Goal: Information Seeking & Learning: Check status

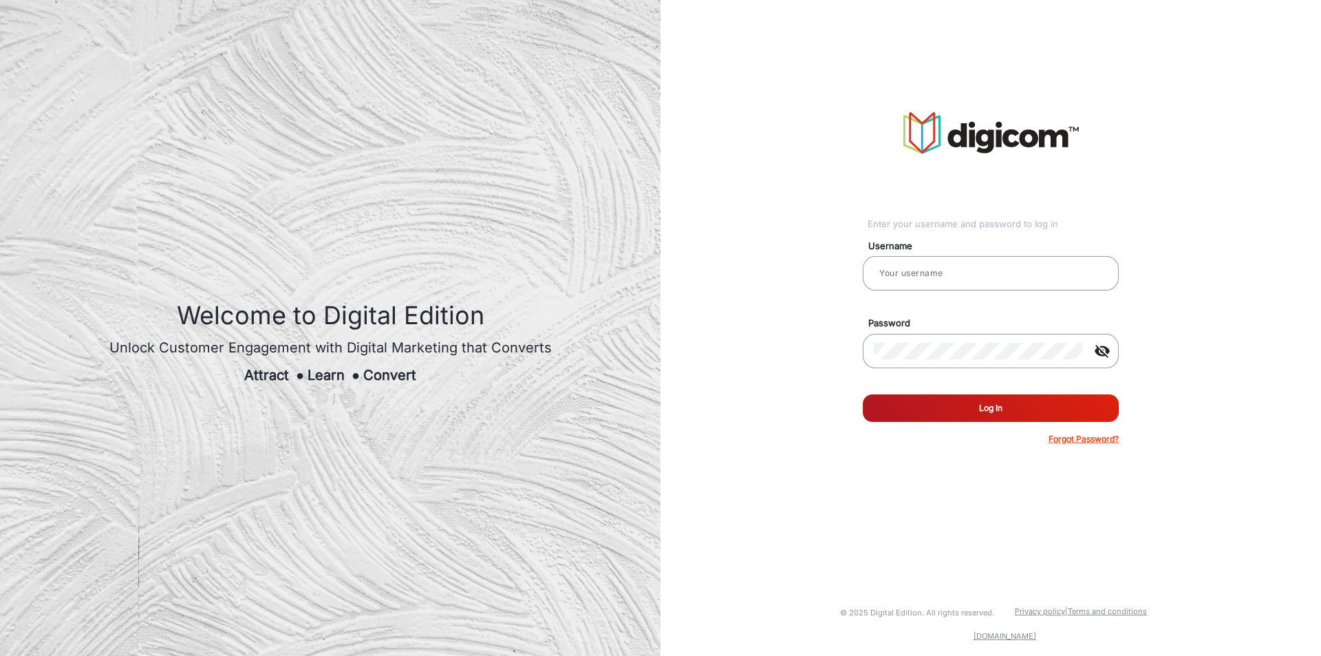
type input "CSTeam_Briefing Form"
click at [973, 404] on button "Log In" at bounding box center [991, 408] width 256 height 28
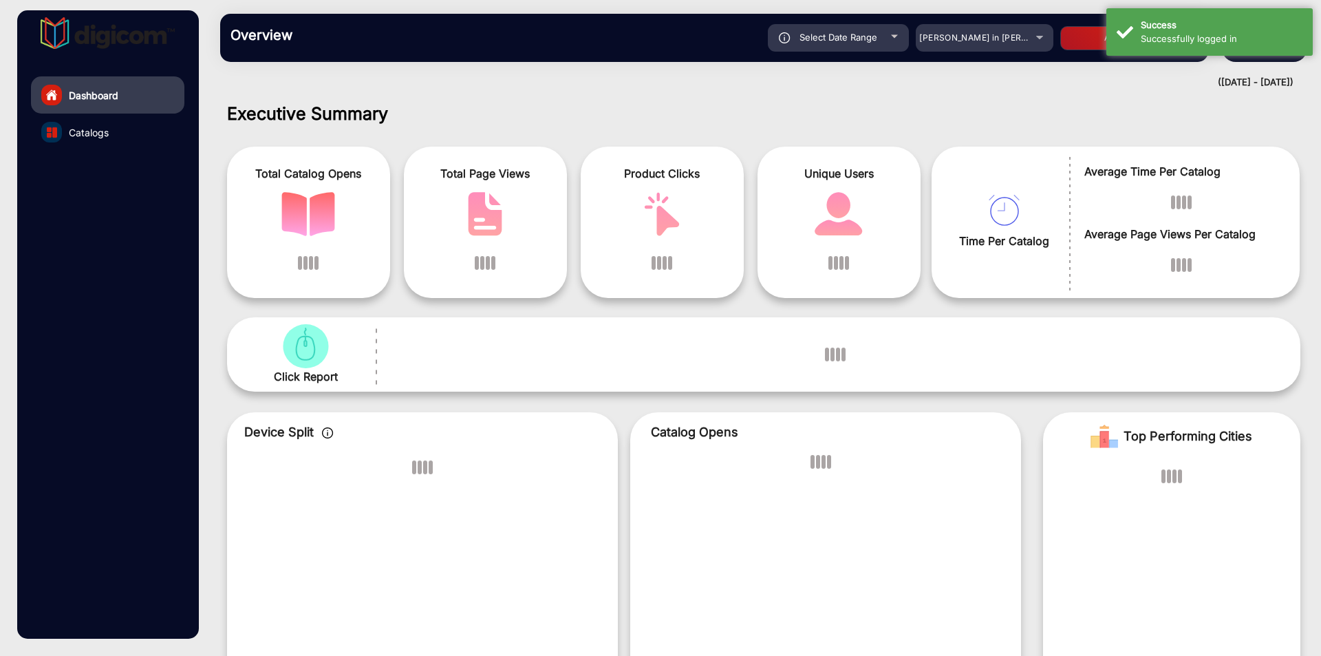
scroll to position [10, 0]
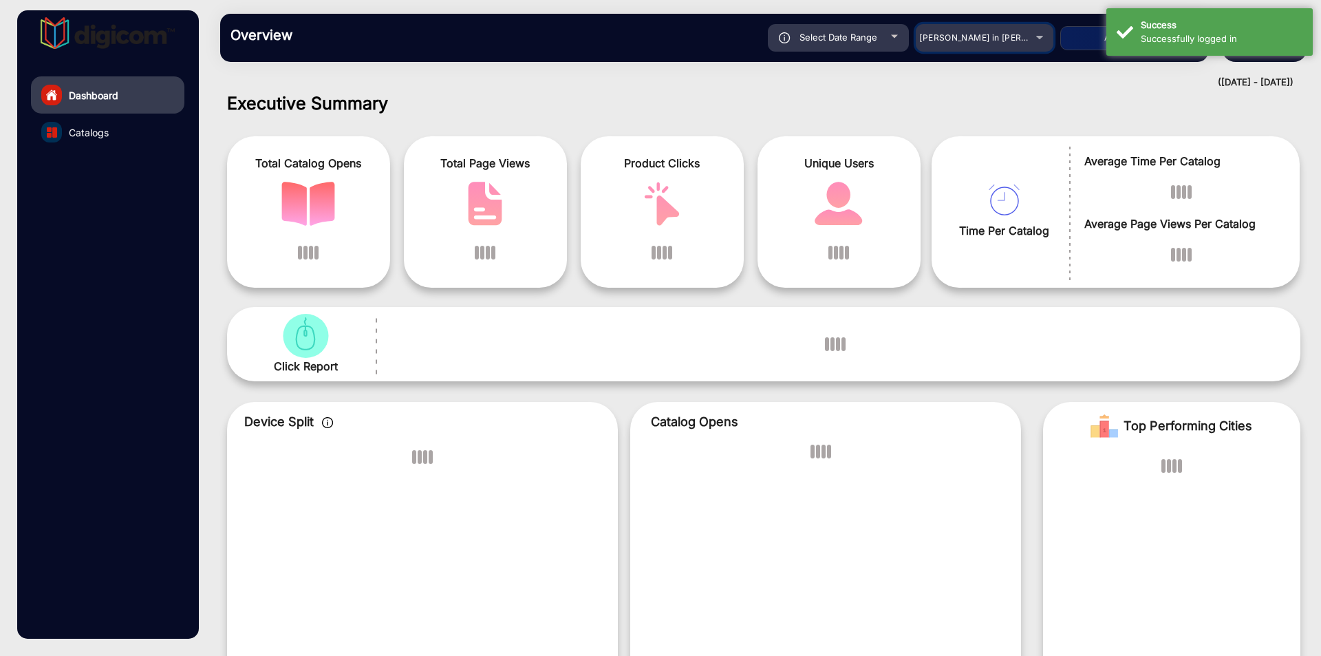
click at [999, 41] on span "[PERSON_NAME] in [PERSON_NAME]" at bounding box center [995, 37] width 152 height 10
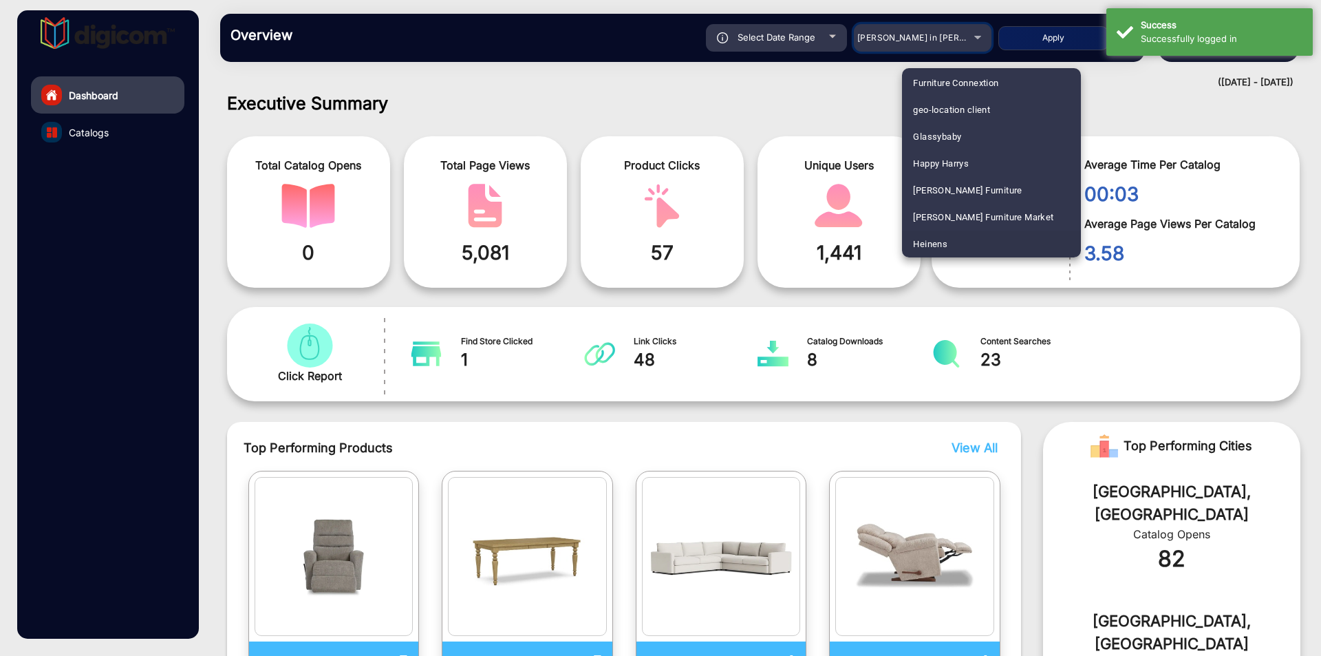
scroll to position [2473, 0]
click at [971, 32] on div at bounding box center [660, 328] width 1321 height 656
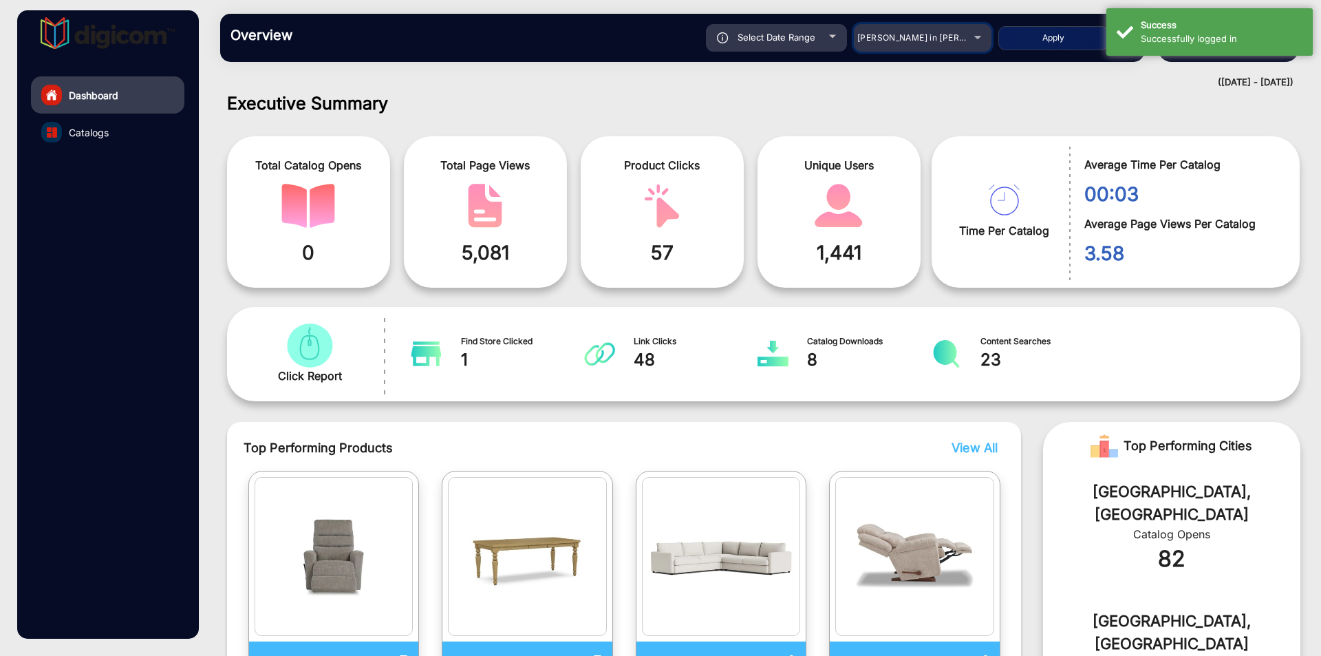
click at [927, 44] on div "[PERSON_NAME] in [PERSON_NAME]" at bounding box center [912, 38] width 110 height 17
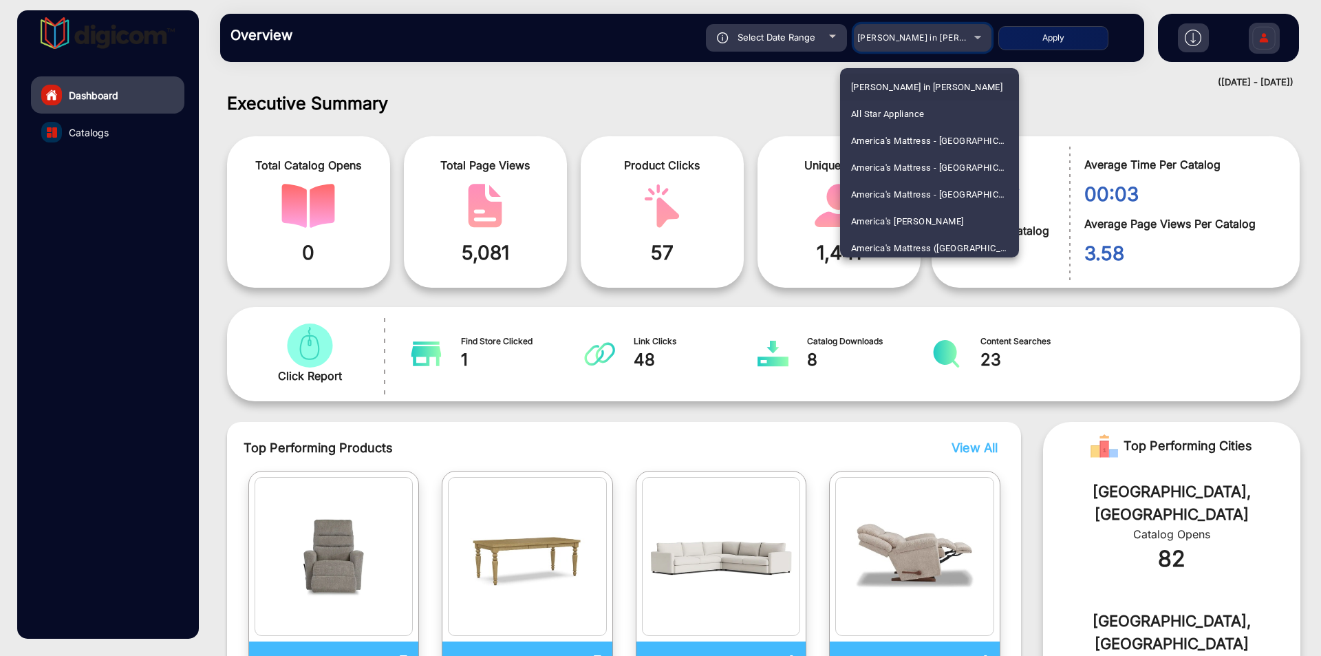
scroll to position [1775, 0]
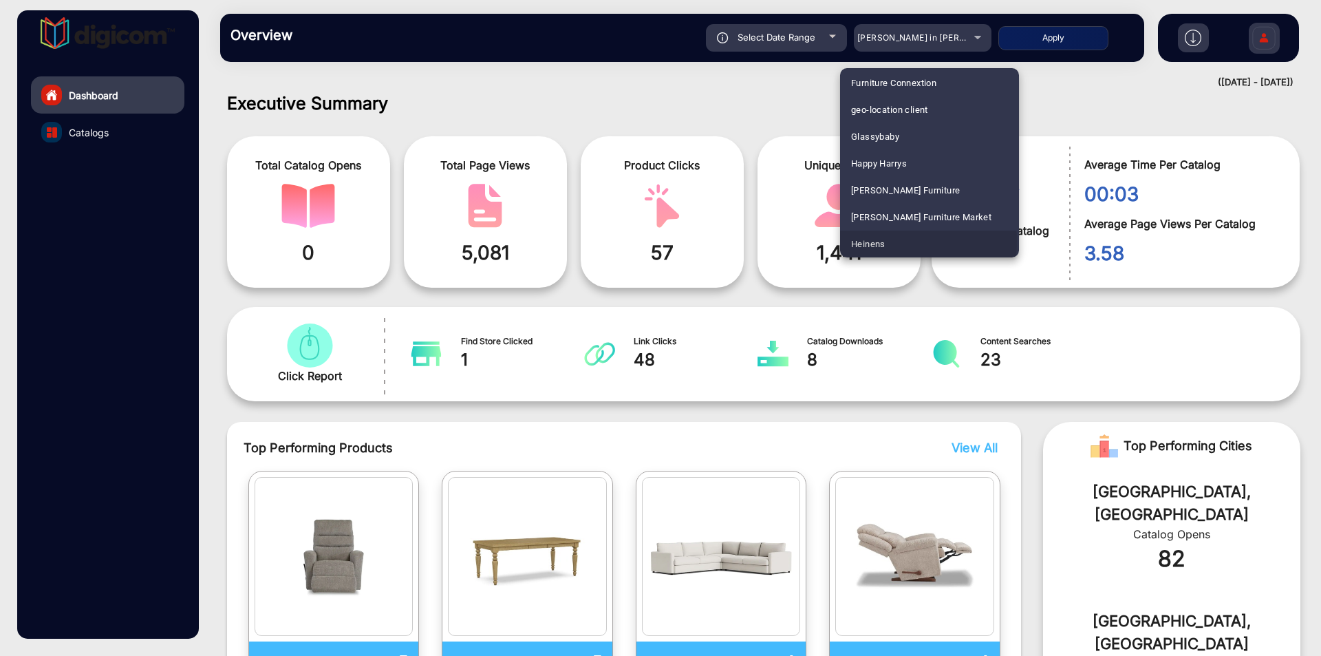
click at [884, 241] on span "Heinens" at bounding box center [868, 243] width 34 height 27
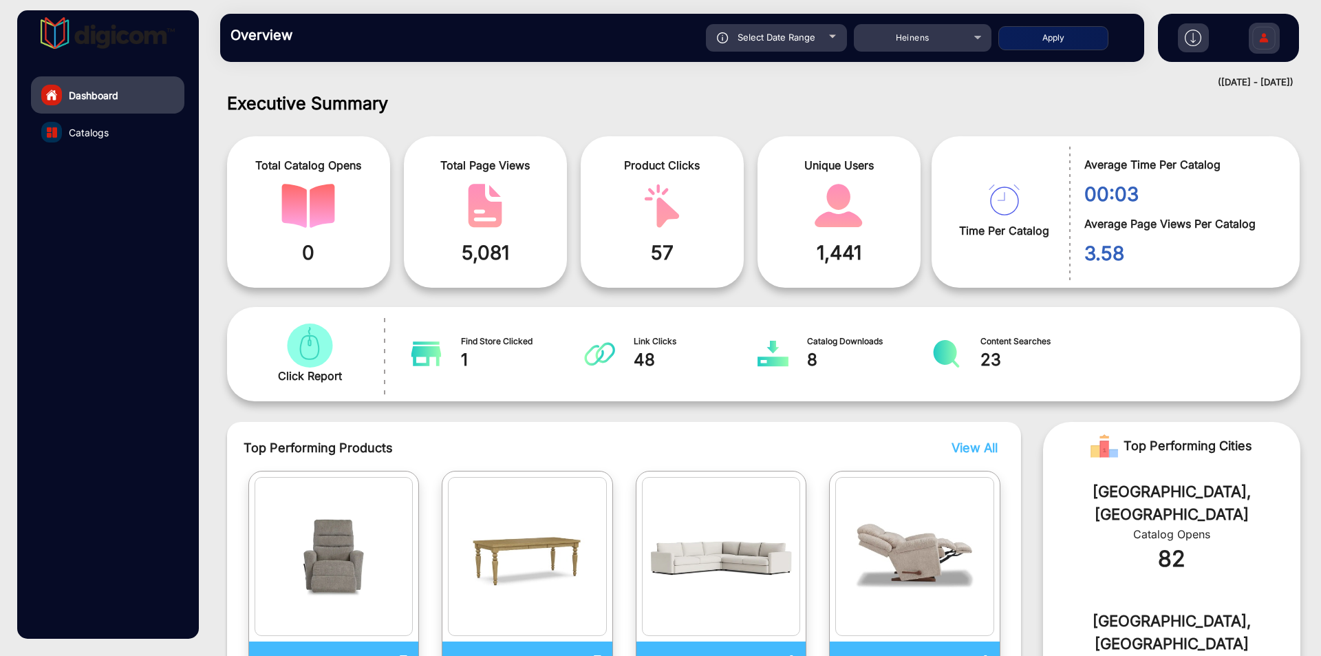
click at [1046, 36] on button "Apply" at bounding box center [1053, 38] width 110 height 24
type input "9/9/2025"
type input "9/15/2025"
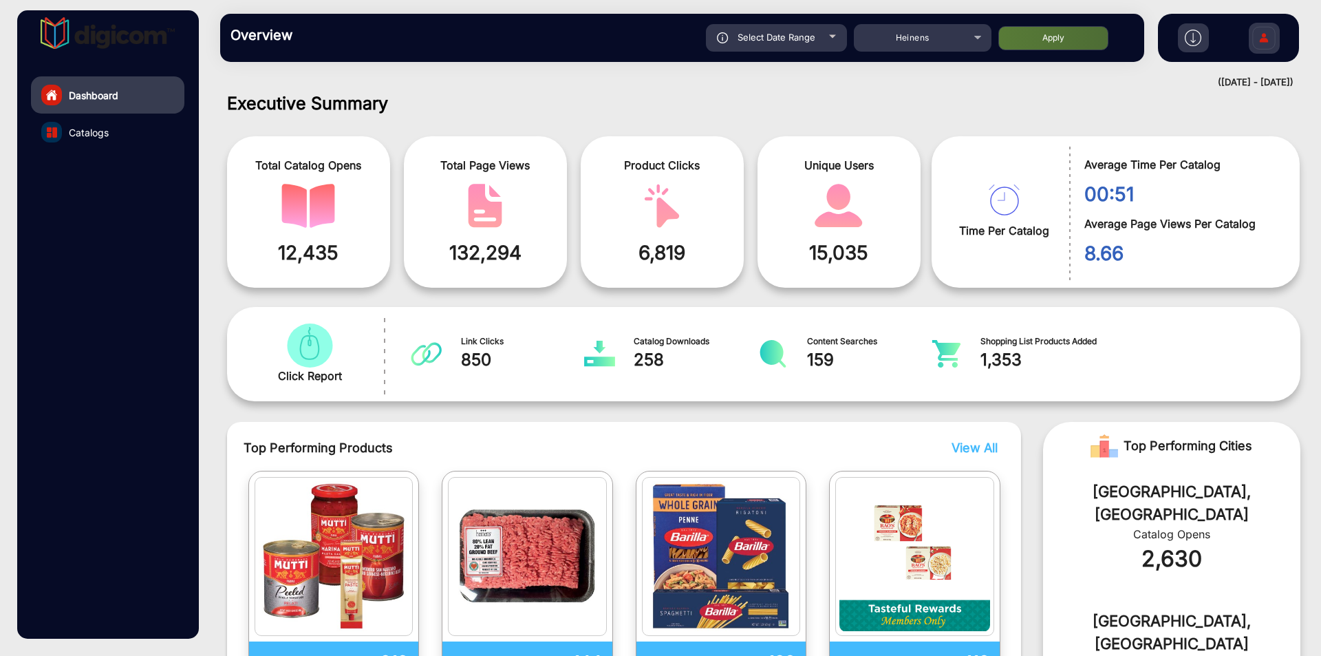
click at [79, 124] on link "Catalogs" at bounding box center [107, 132] width 153 height 37
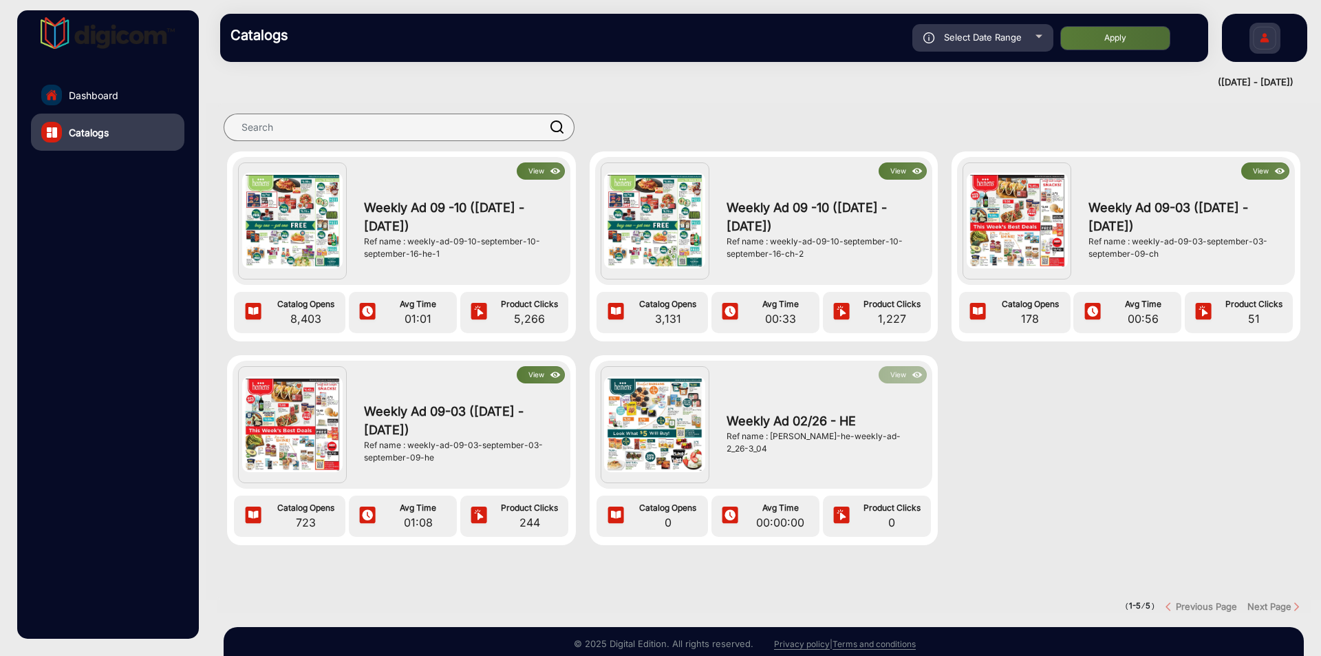
click at [530, 171] on button "View" at bounding box center [541, 170] width 48 height 17
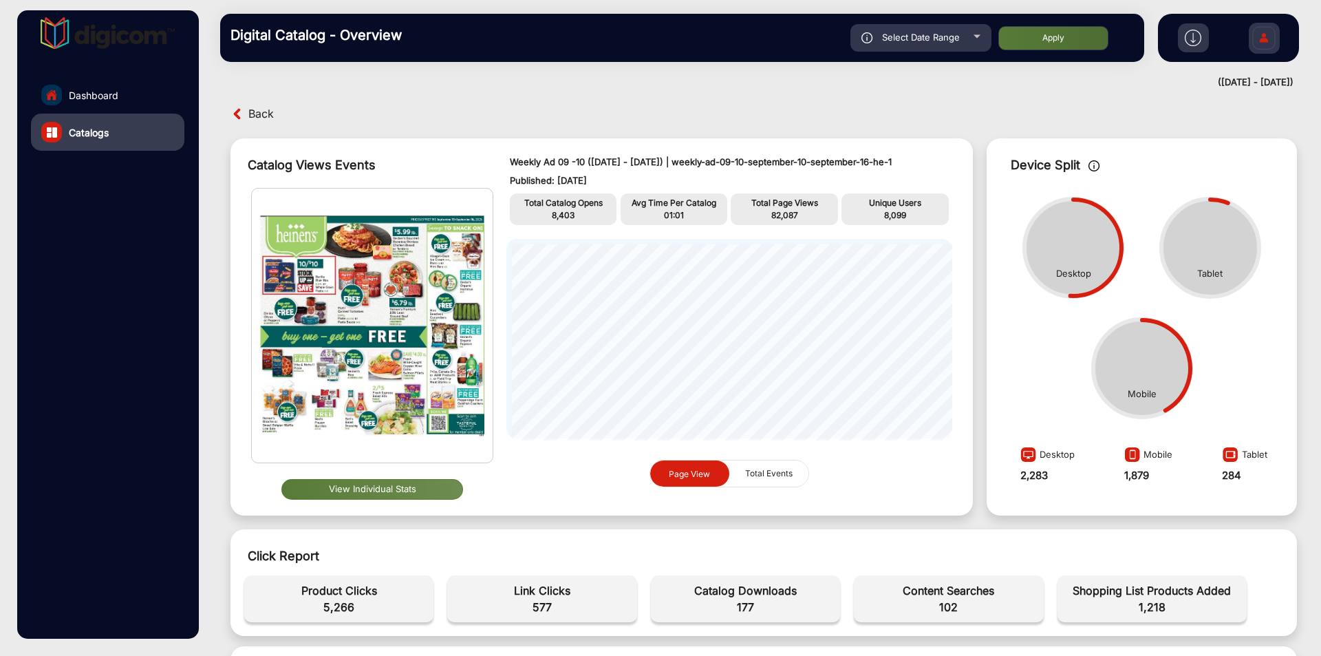
scroll to position [344, 0]
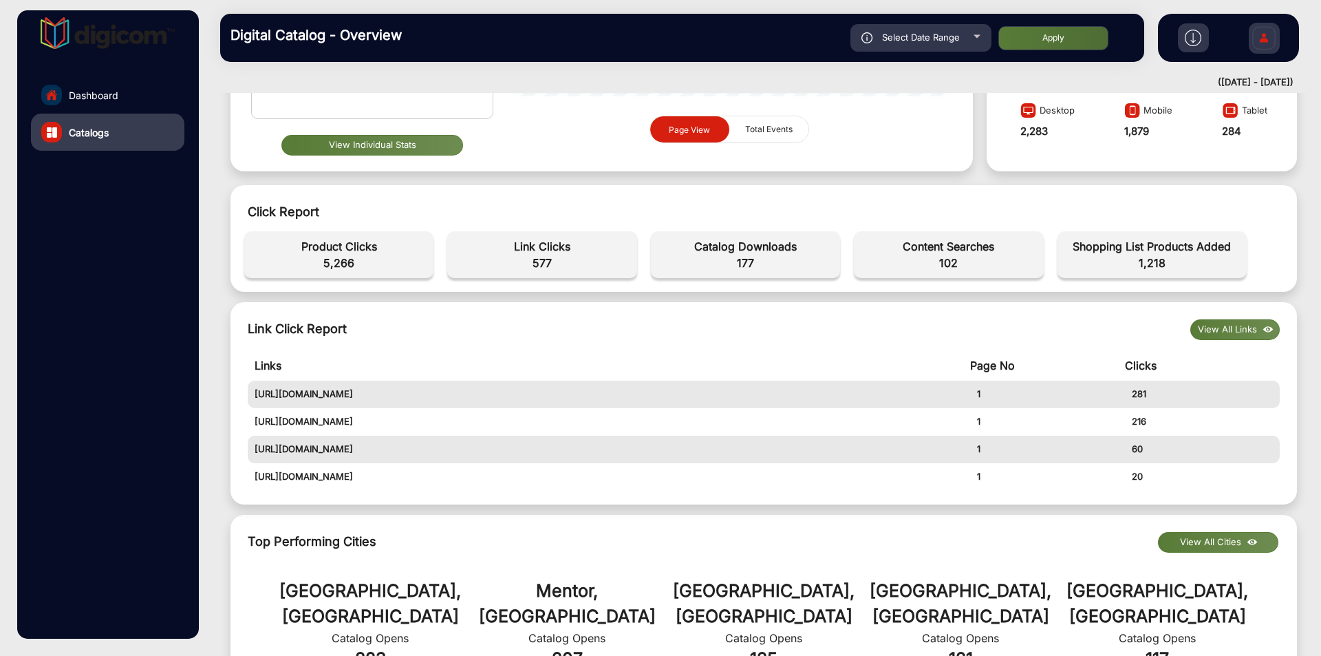
click at [375, 144] on button "View Individual Stats" at bounding box center [372, 145] width 182 height 21
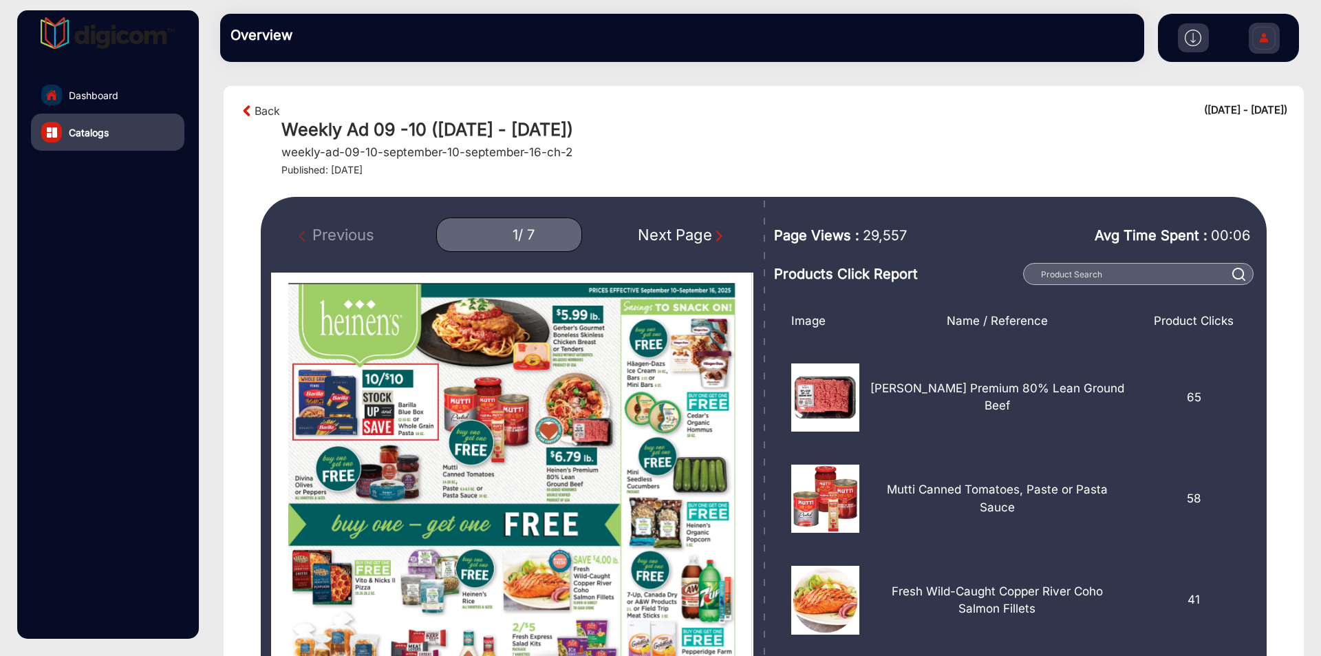
click at [673, 228] on div "Next Page" at bounding box center [682, 235] width 88 height 23
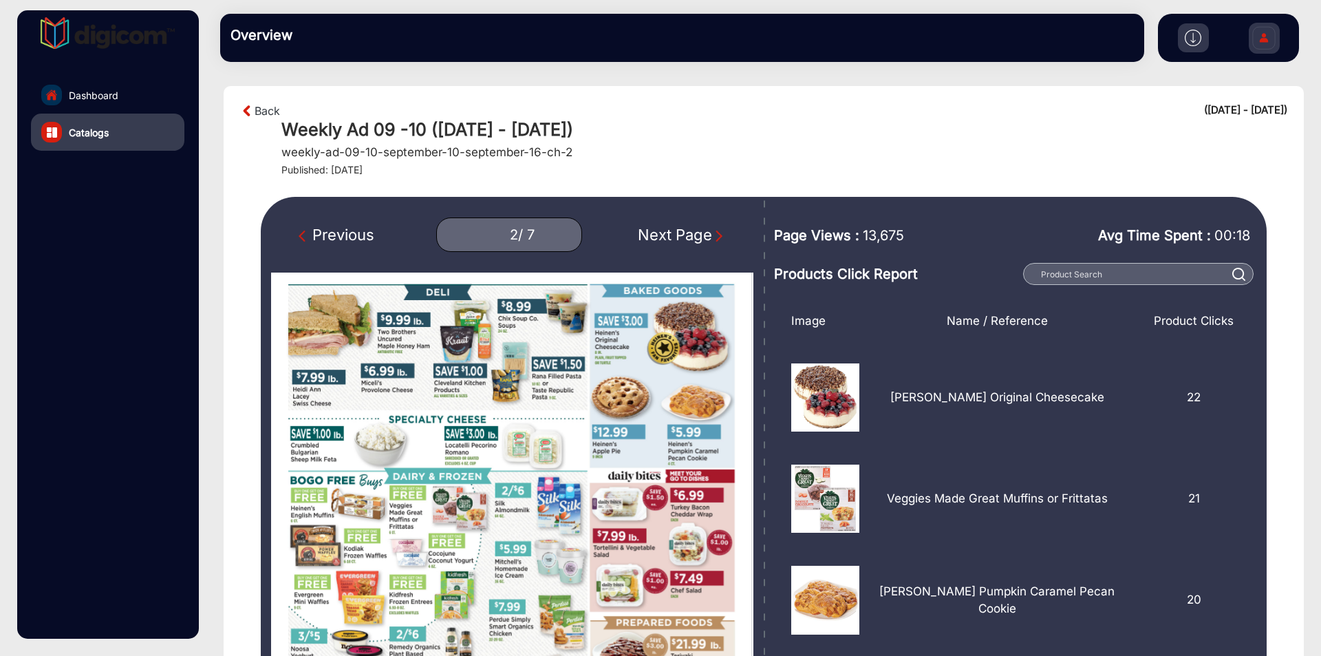
click at [673, 228] on div "Next Page" at bounding box center [682, 235] width 88 height 23
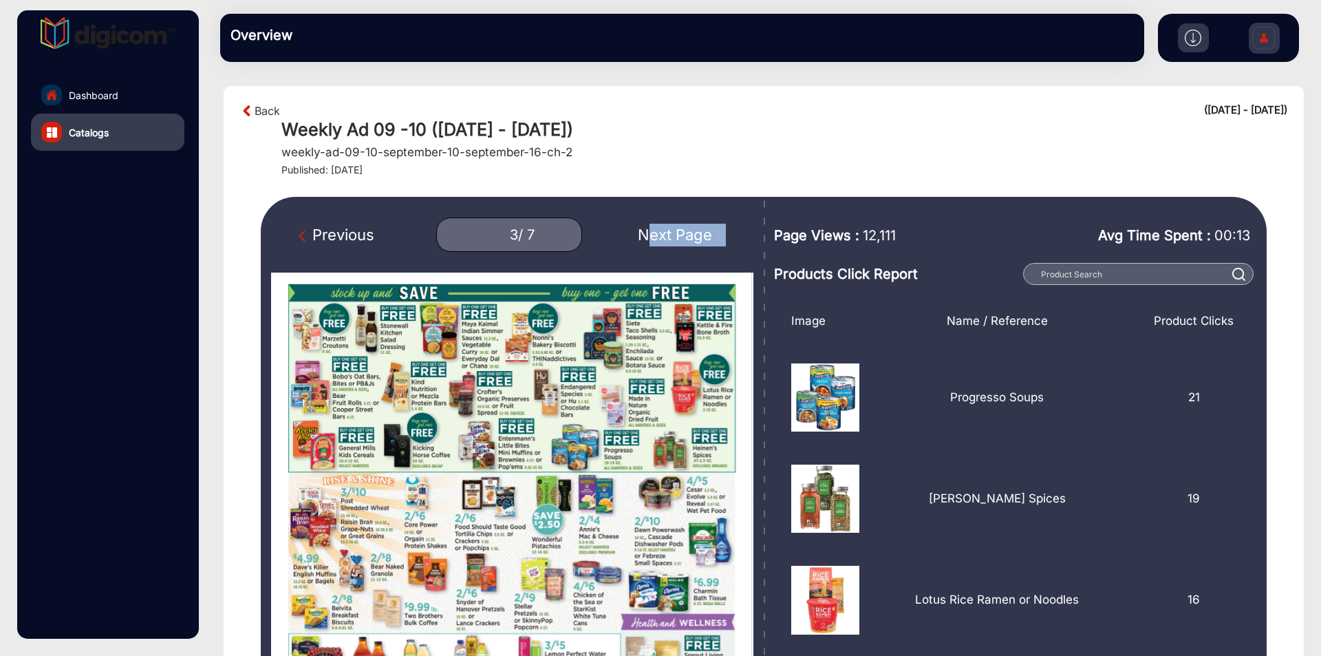
click at [673, 228] on div "Next Page" at bounding box center [682, 235] width 88 height 23
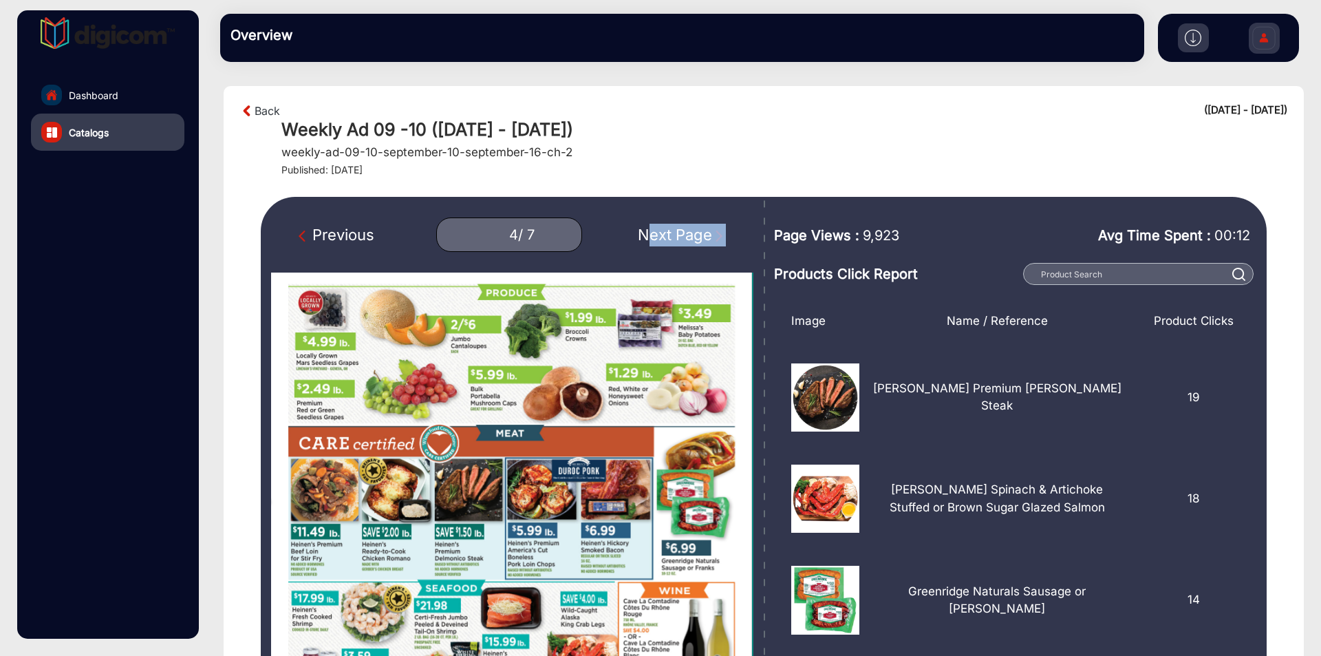
click at [673, 228] on div "Next Page" at bounding box center [682, 235] width 88 height 23
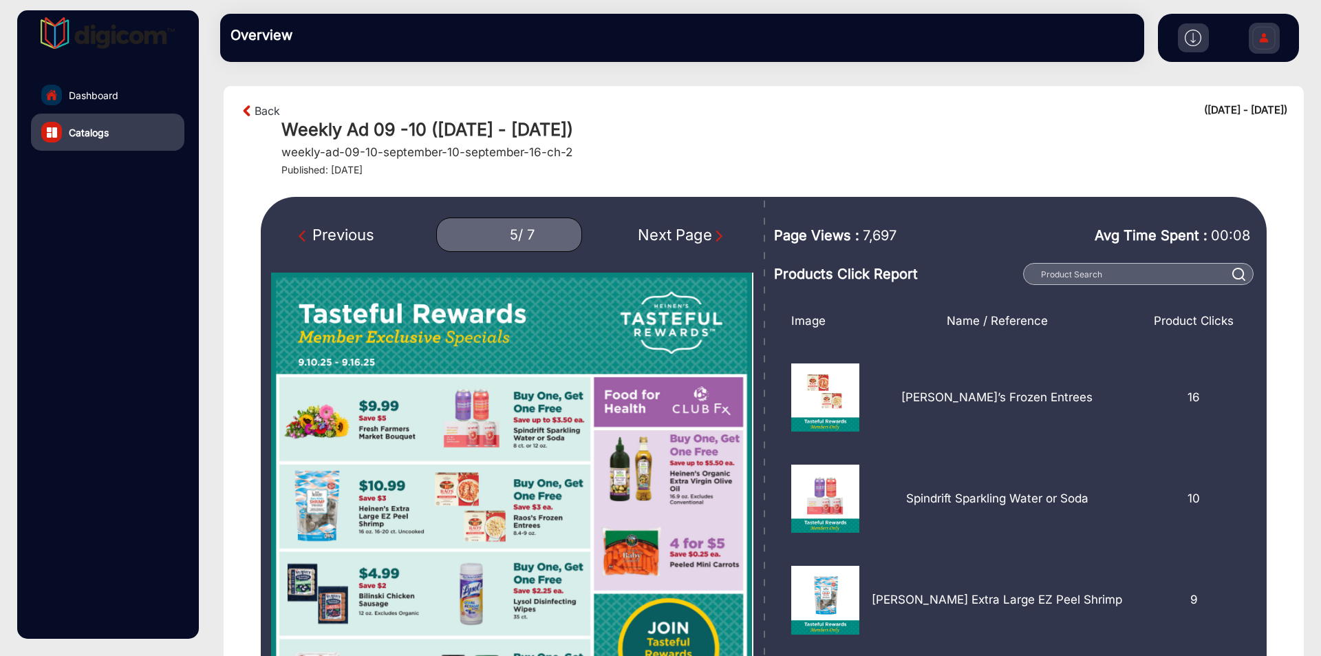
click at [673, 228] on div "Next Page" at bounding box center [682, 235] width 88 height 23
type input "6"
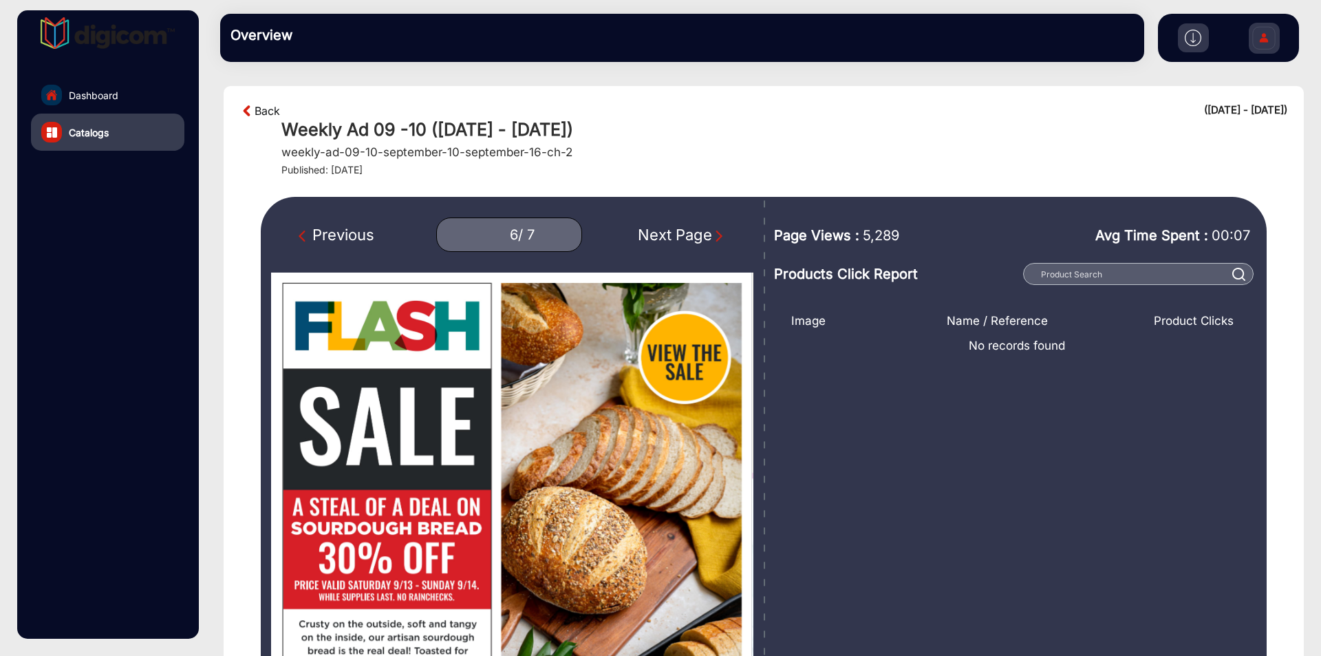
click at [261, 110] on link "Back" at bounding box center [267, 111] width 25 height 17
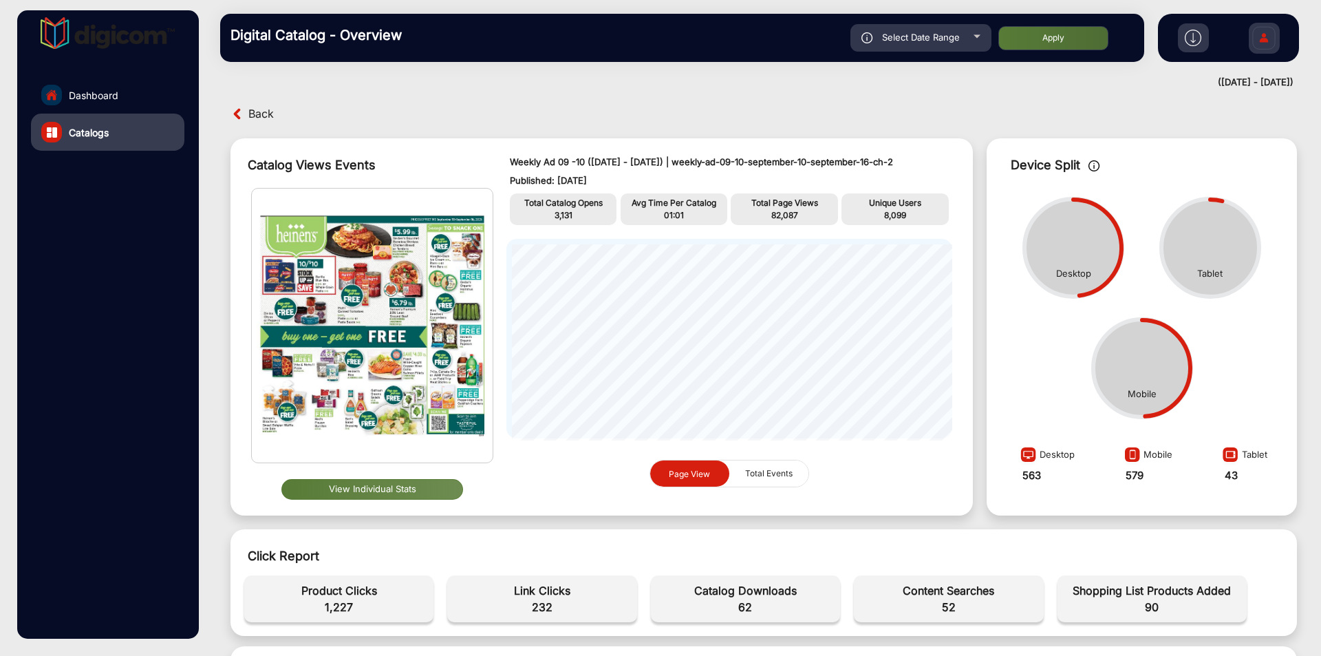
click at [262, 109] on span "Back" at bounding box center [260, 113] width 25 height 21
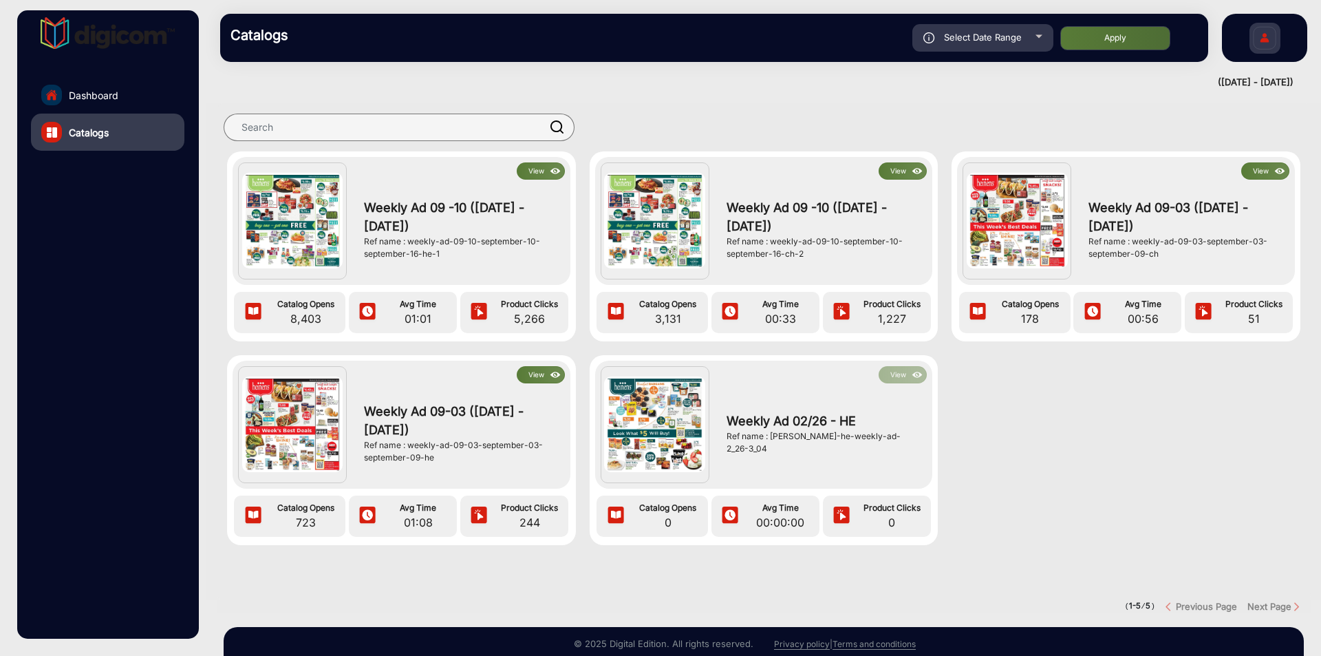
click at [539, 164] on button "View" at bounding box center [541, 170] width 48 height 17
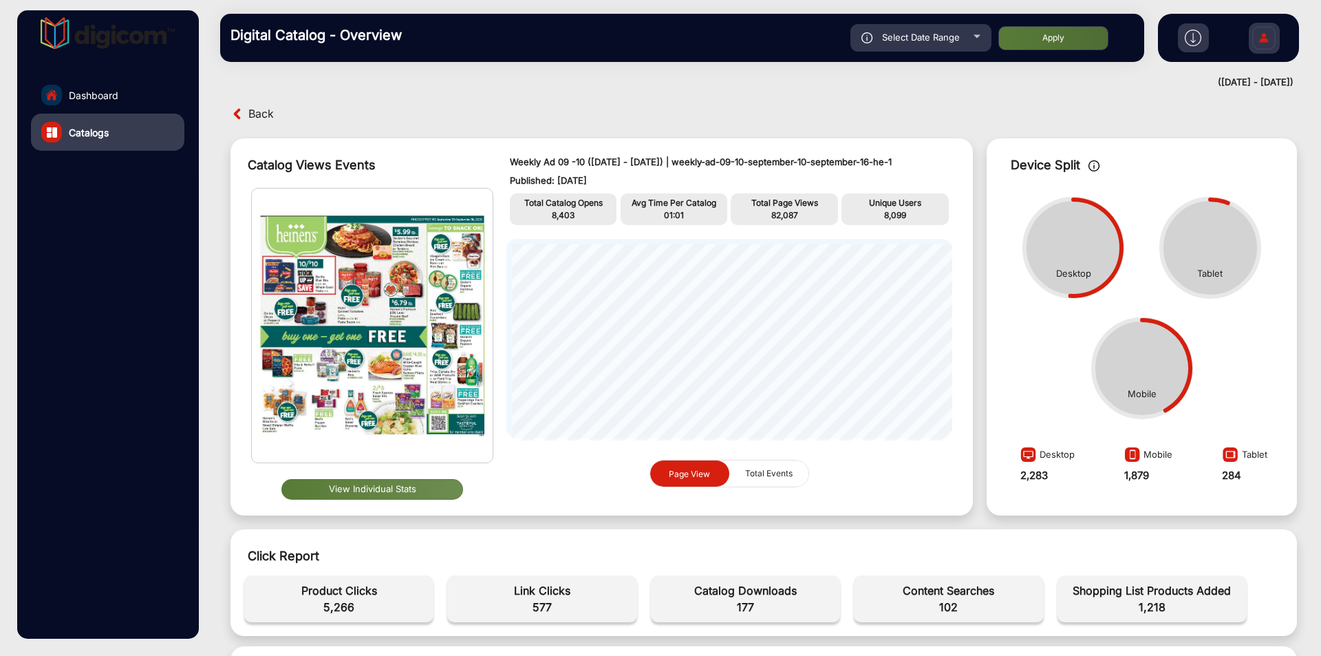
click at [421, 486] on button "View Individual Stats" at bounding box center [372, 489] width 182 height 21
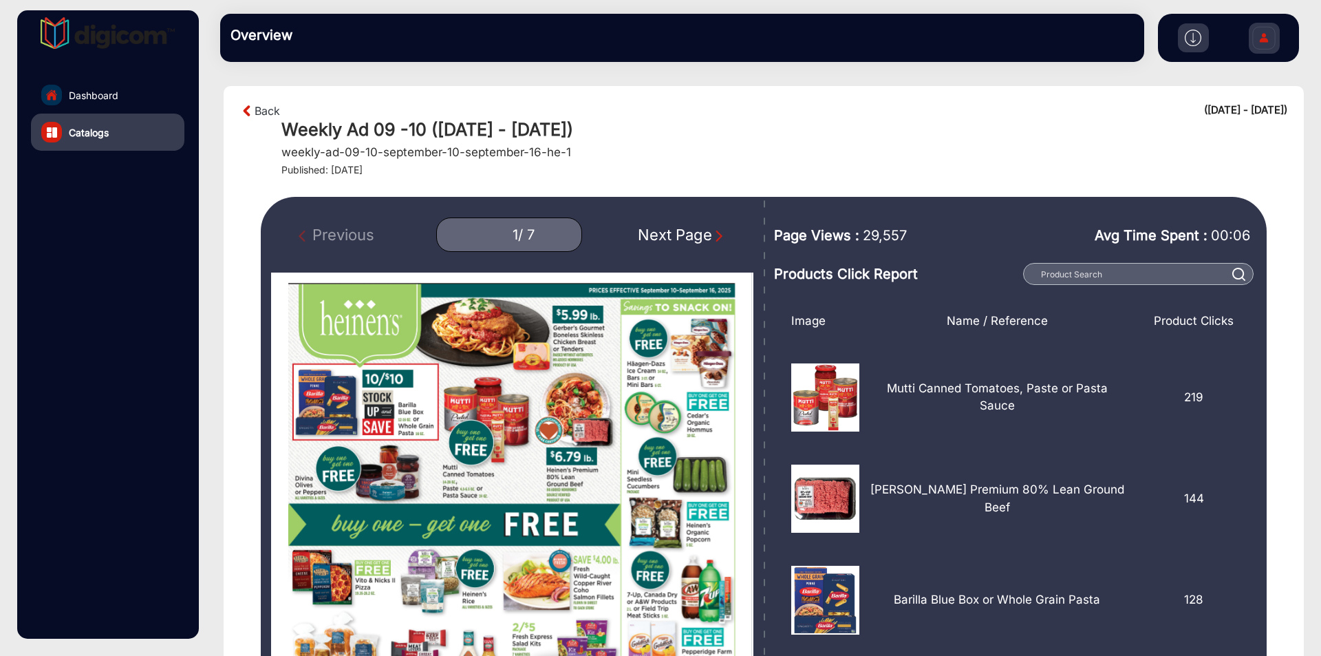
click at [713, 234] on img "Next Page" at bounding box center [719, 236] width 14 height 14
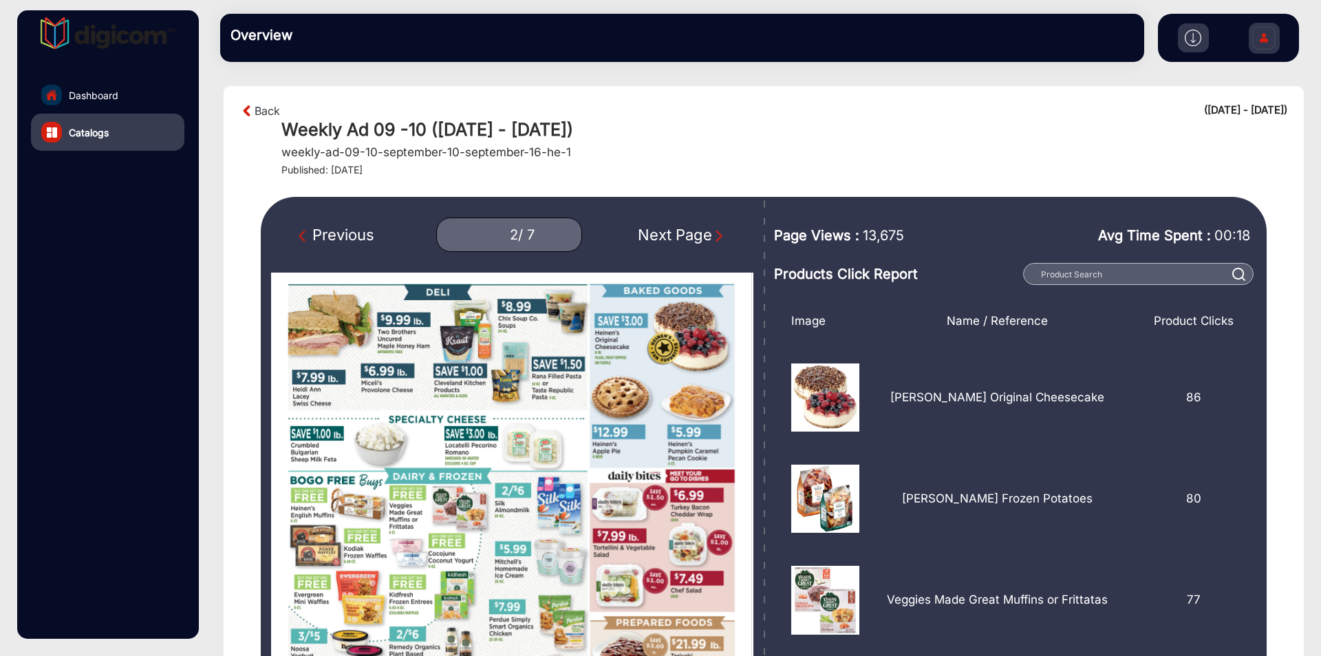
click at [713, 234] on img "Next Page" at bounding box center [719, 236] width 14 height 14
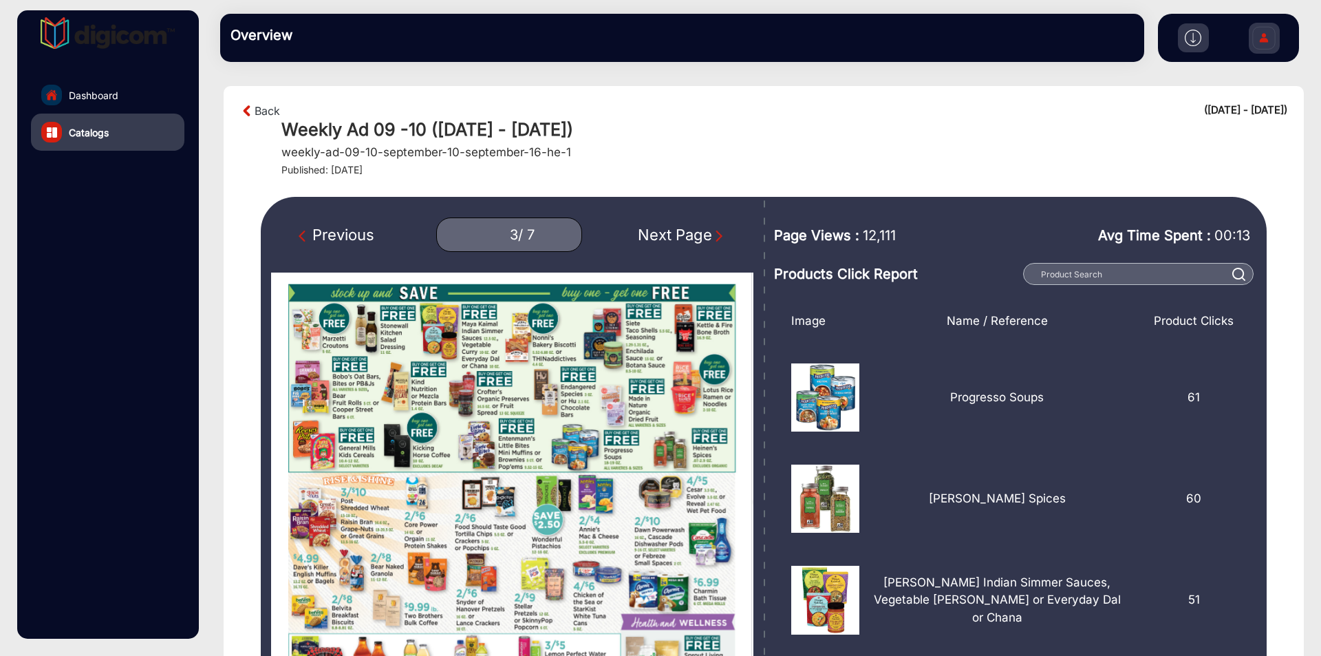
click at [713, 234] on img "Next Page" at bounding box center [719, 236] width 14 height 14
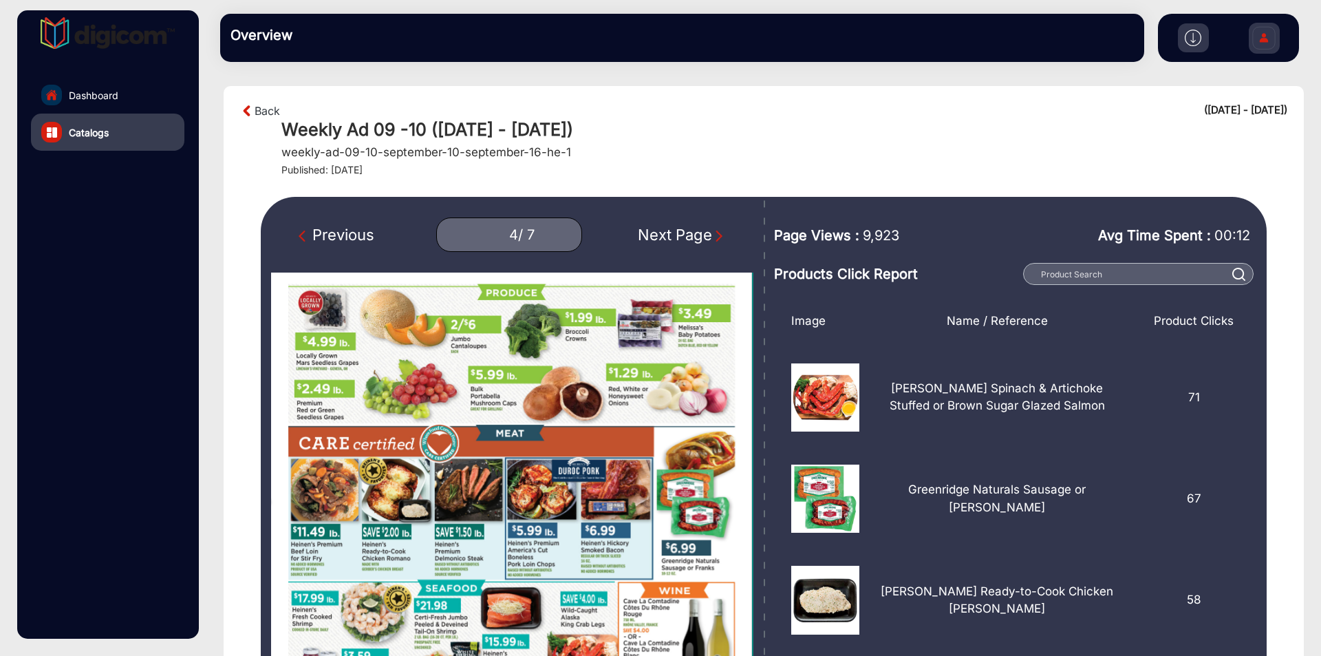
click at [713, 234] on img "Next Page" at bounding box center [719, 236] width 14 height 14
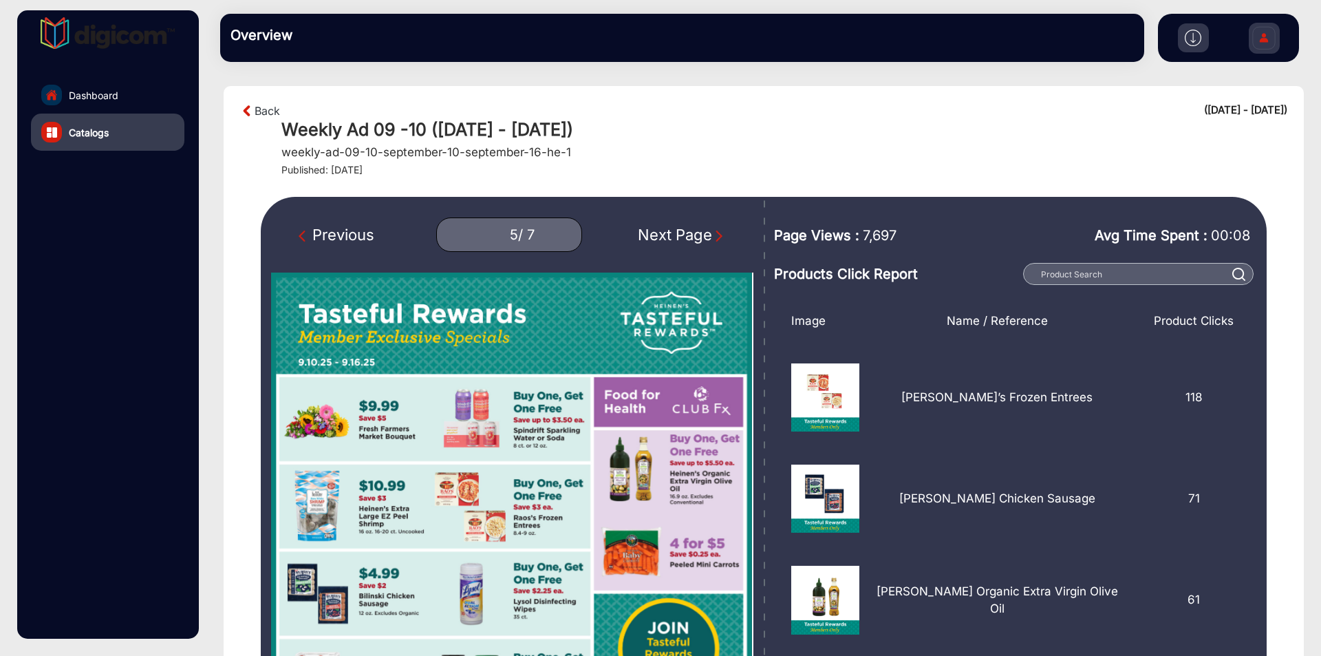
click at [713, 234] on img "Next Page" at bounding box center [719, 236] width 14 height 14
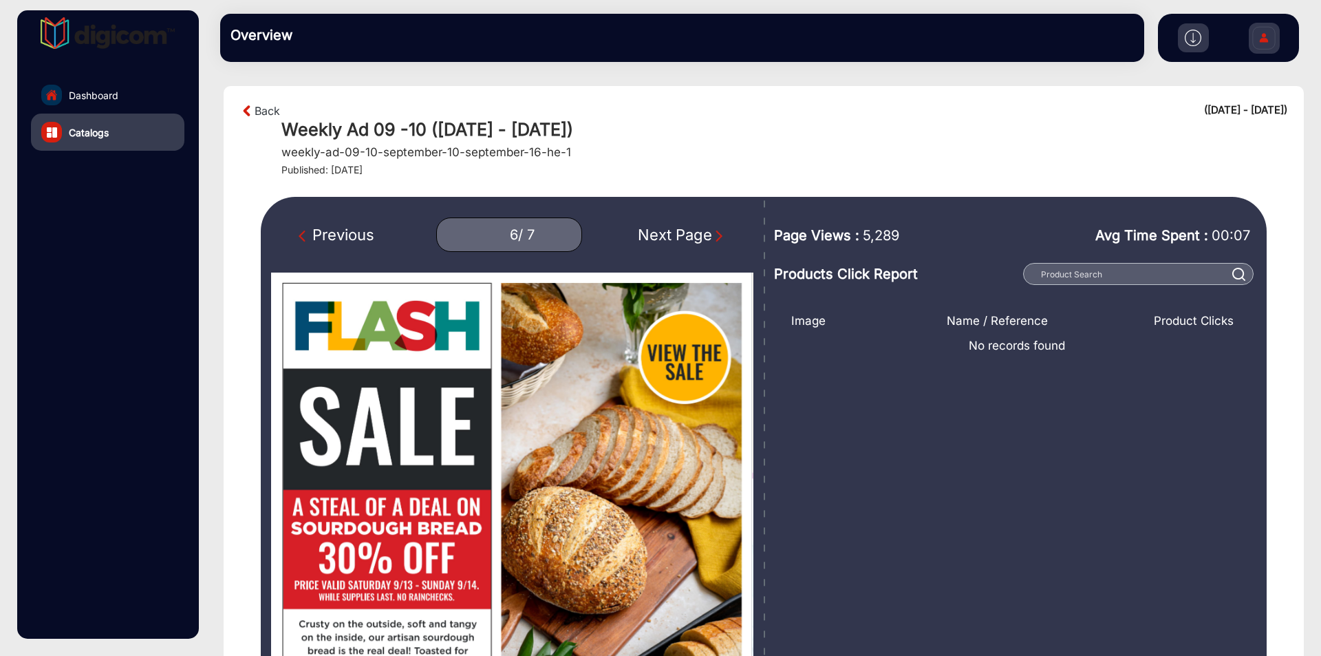
click at [713, 234] on img "Next Page" at bounding box center [719, 236] width 14 height 14
type input "7"
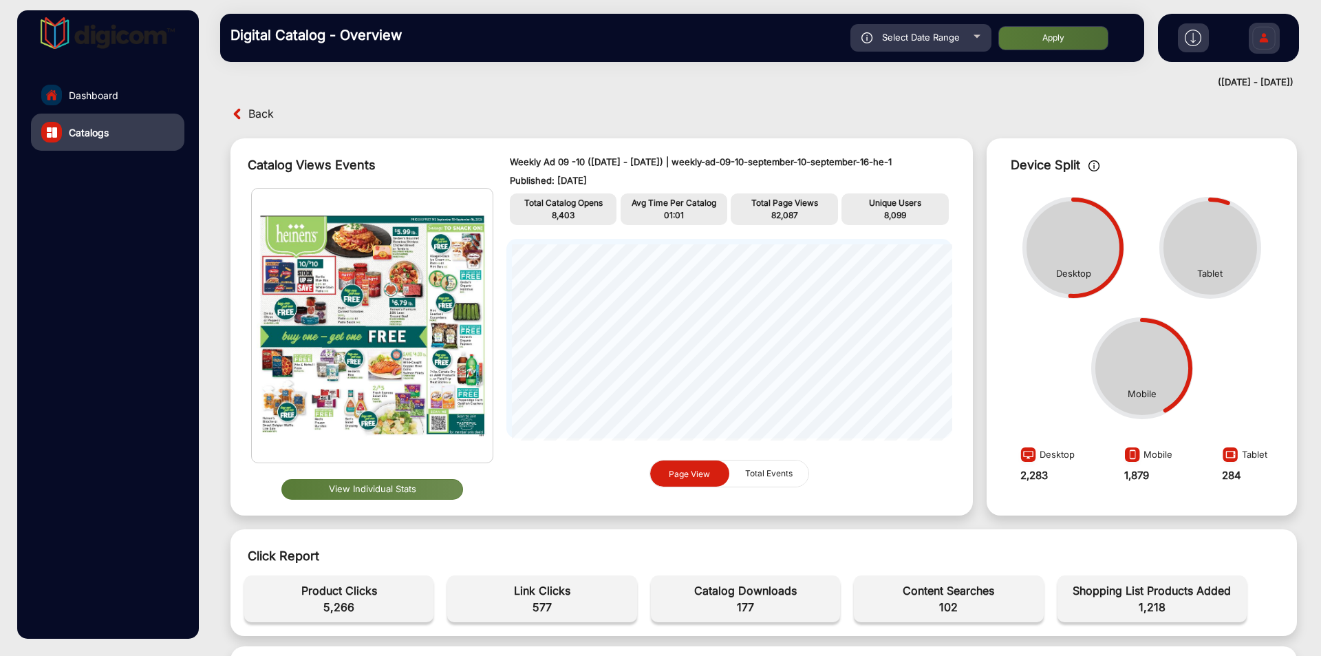
click at [259, 112] on span "Back" at bounding box center [260, 113] width 25 height 21
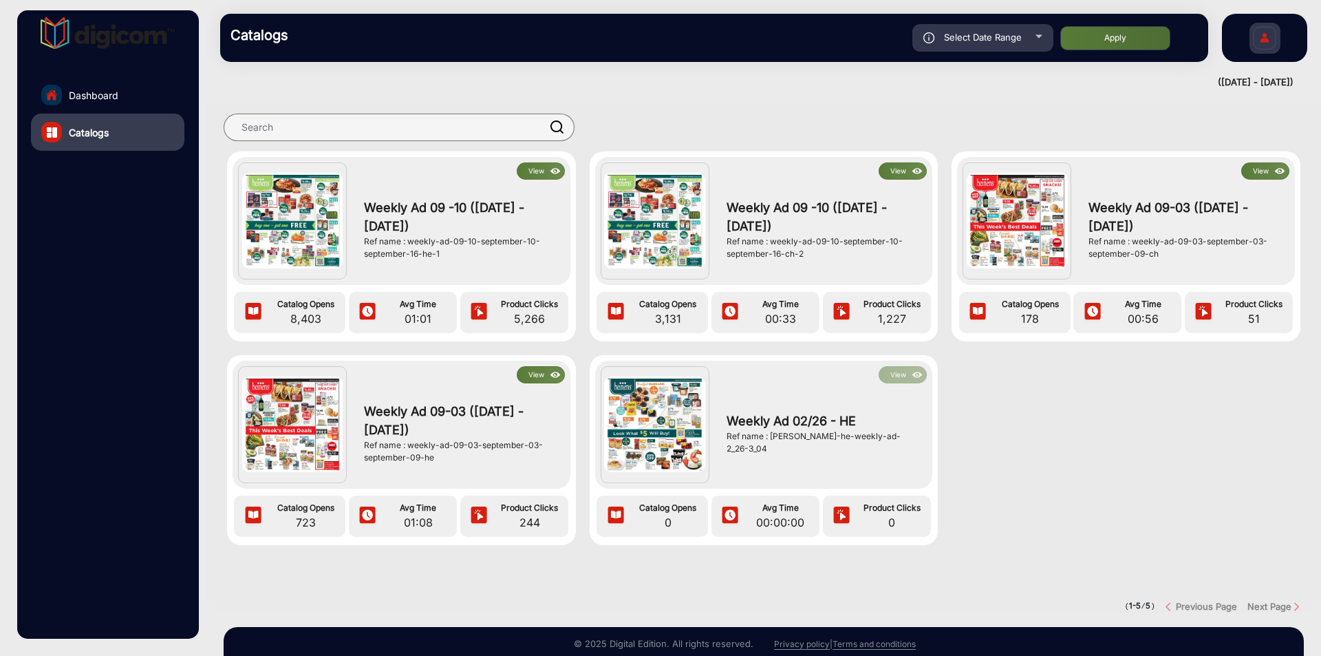
click at [891, 173] on button "View" at bounding box center [903, 170] width 48 height 17
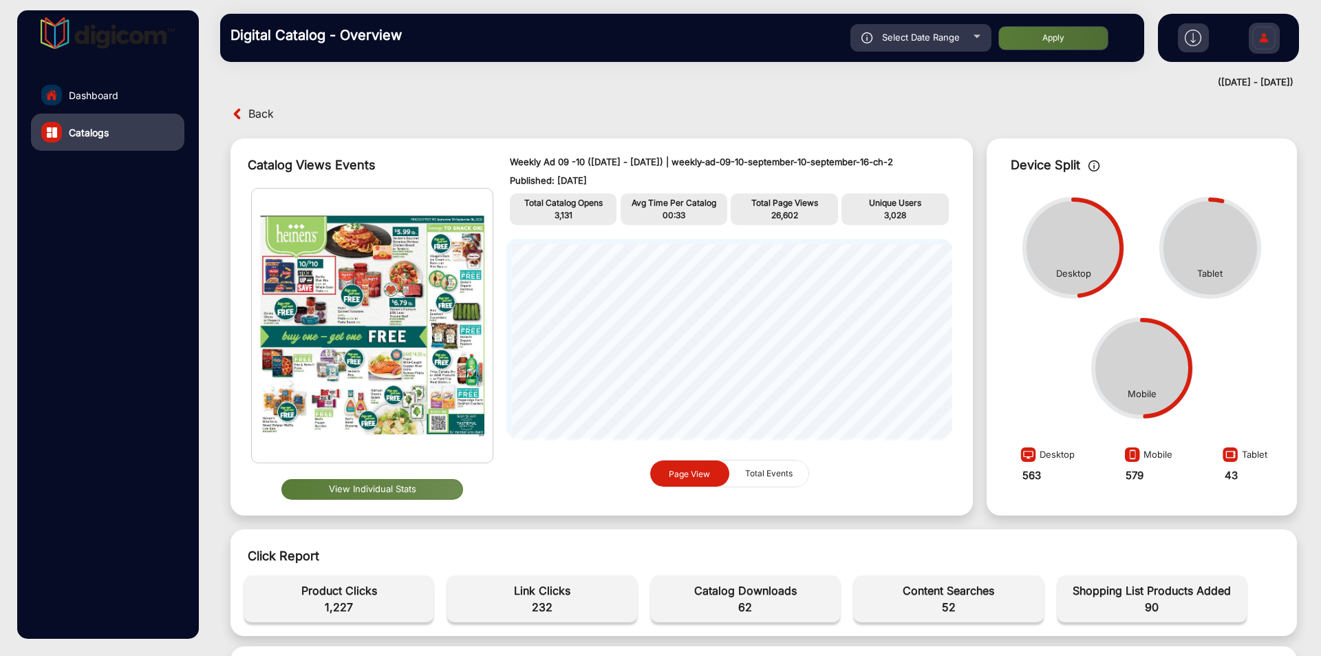
scroll to position [344, 0]
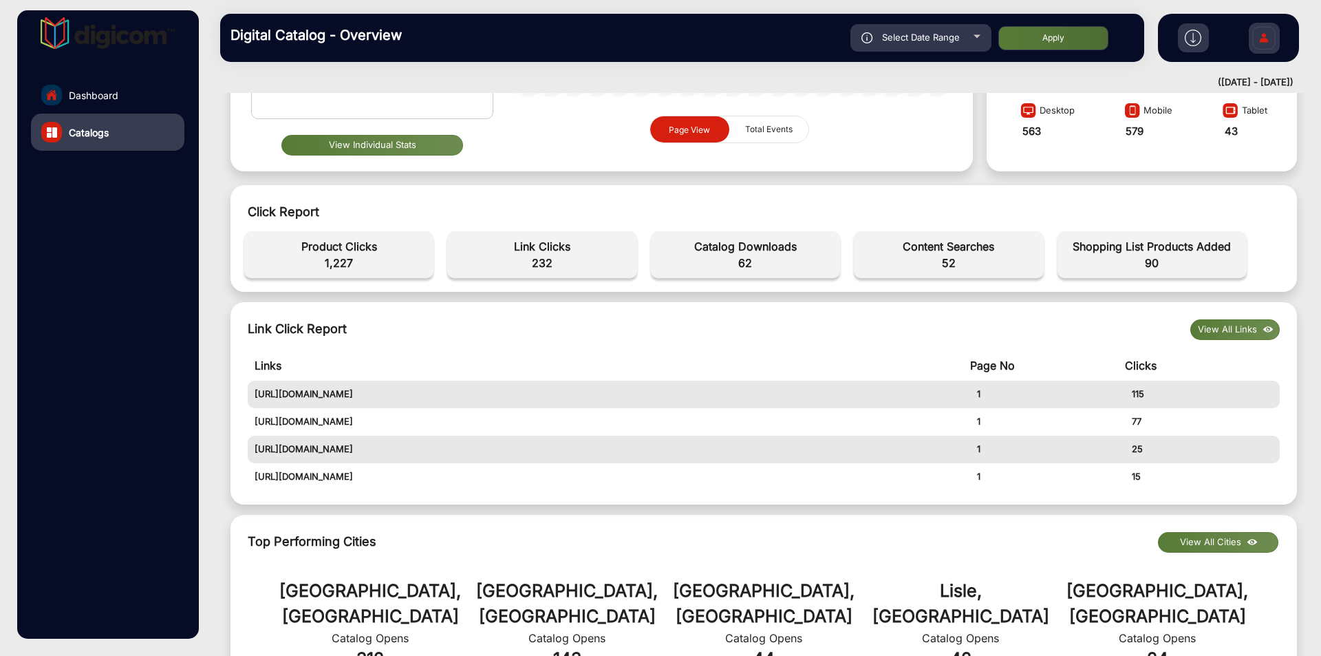
click at [400, 142] on button "View Individual Stats" at bounding box center [372, 145] width 182 height 21
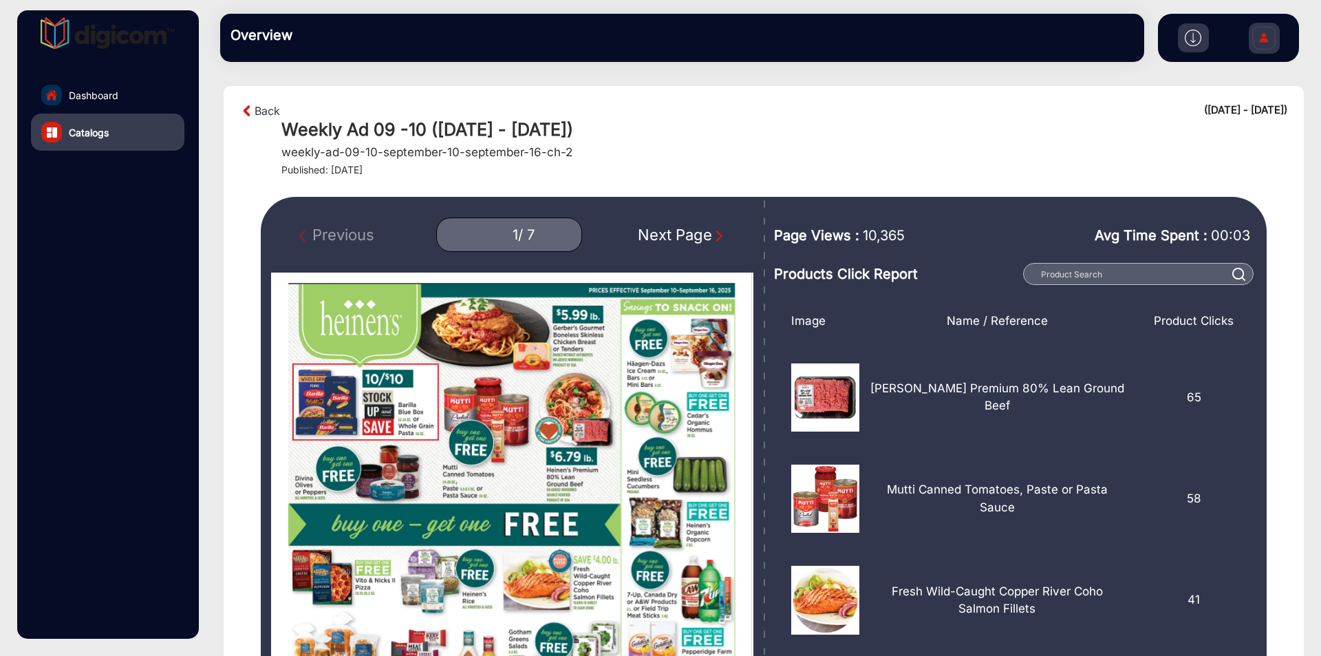
click at [700, 226] on div "Next Page" at bounding box center [682, 235] width 88 height 23
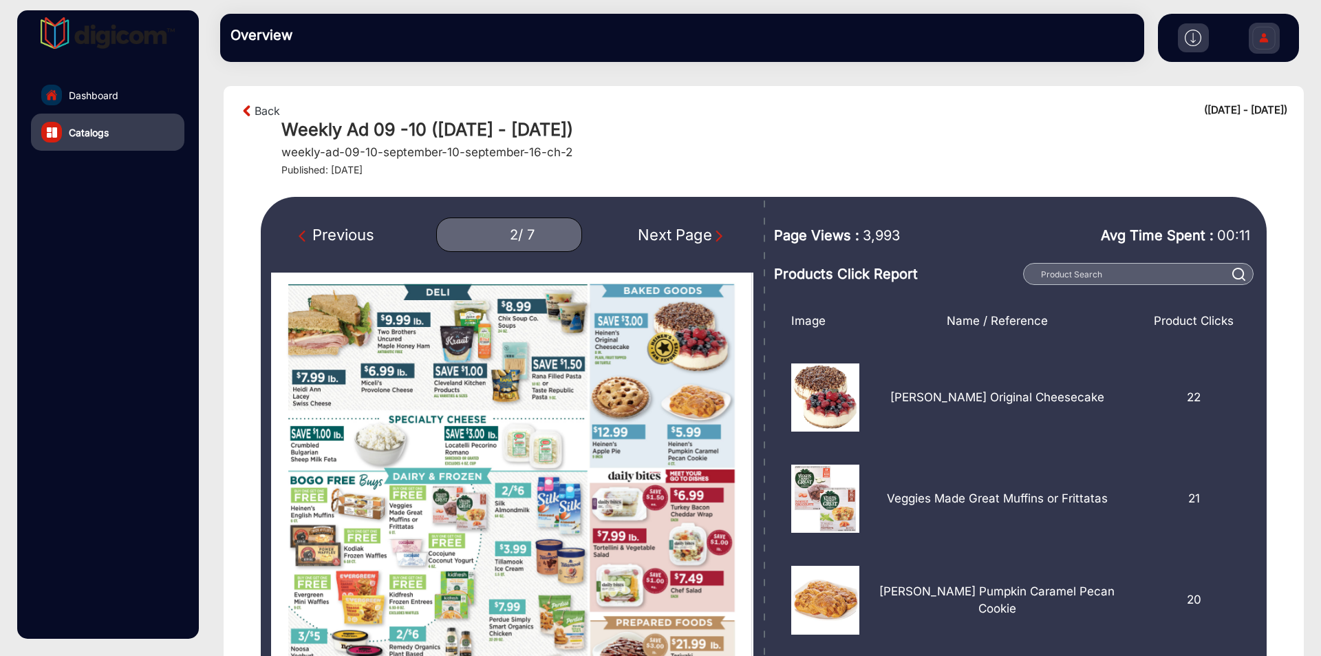
click at [700, 226] on div "Next Page" at bounding box center [682, 235] width 88 height 23
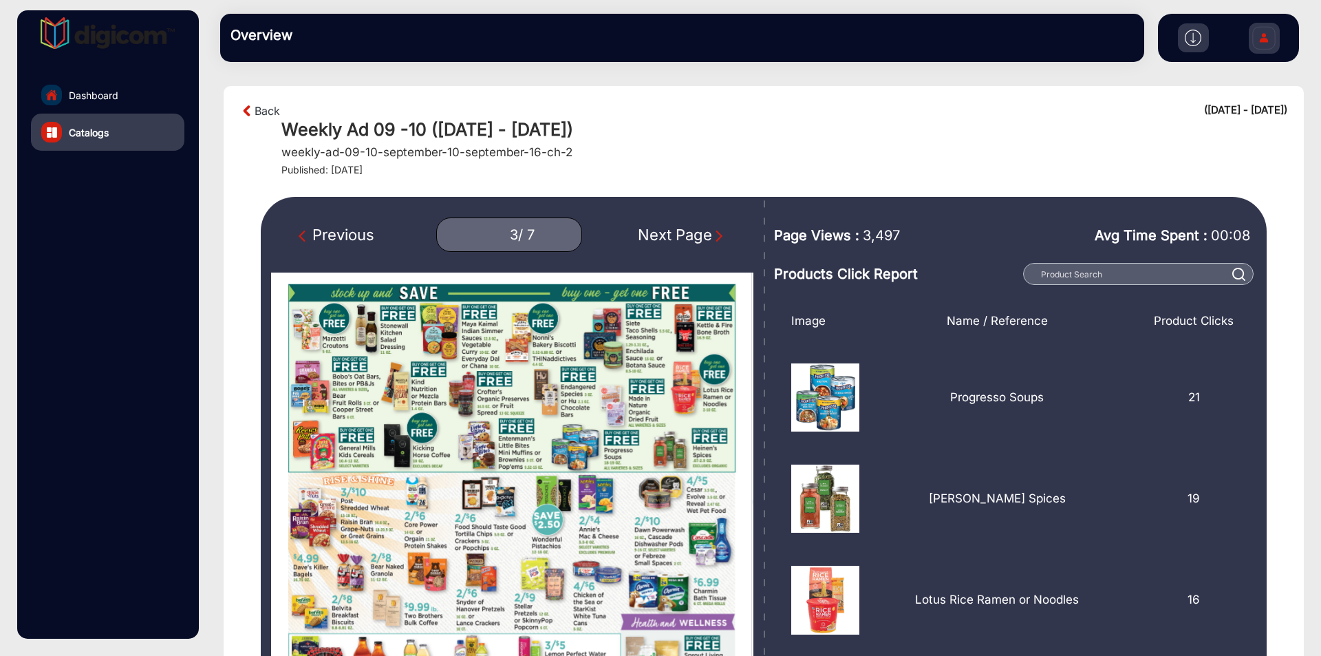
click at [700, 226] on div "Next Page" at bounding box center [682, 235] width 88 height 23
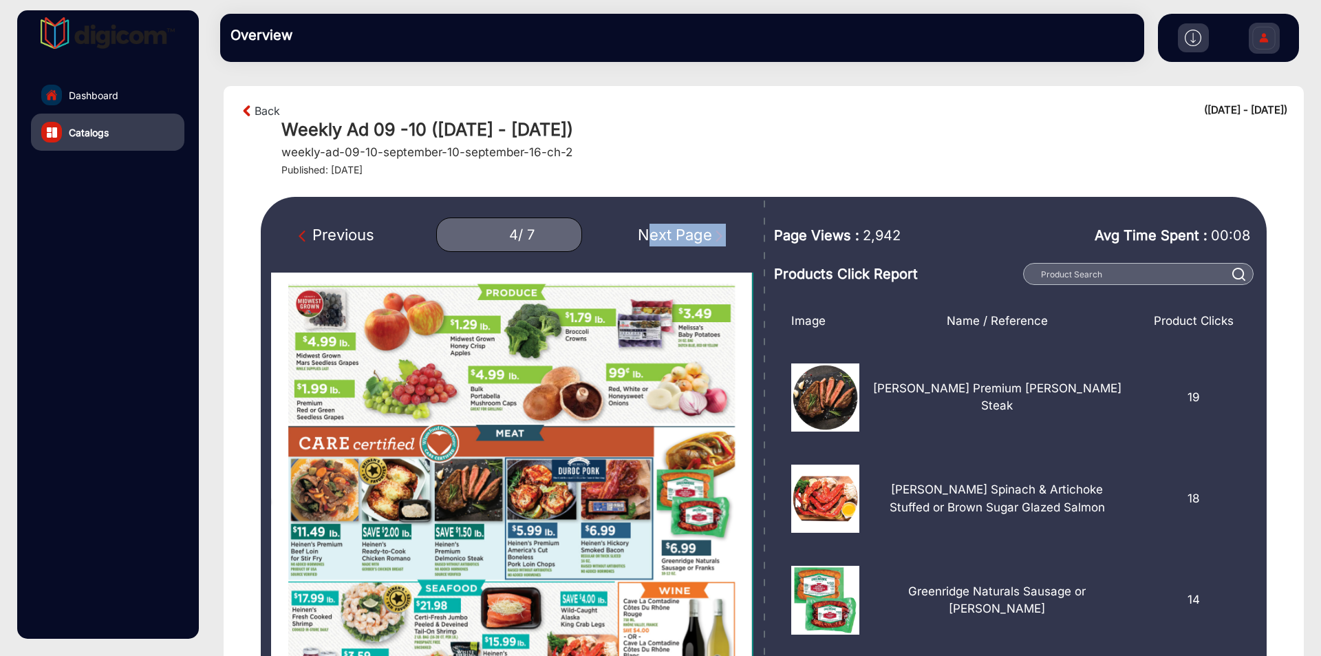
click at [700, 226] on div "Next Page" at bounding box center [682, 235] width 88 height 23
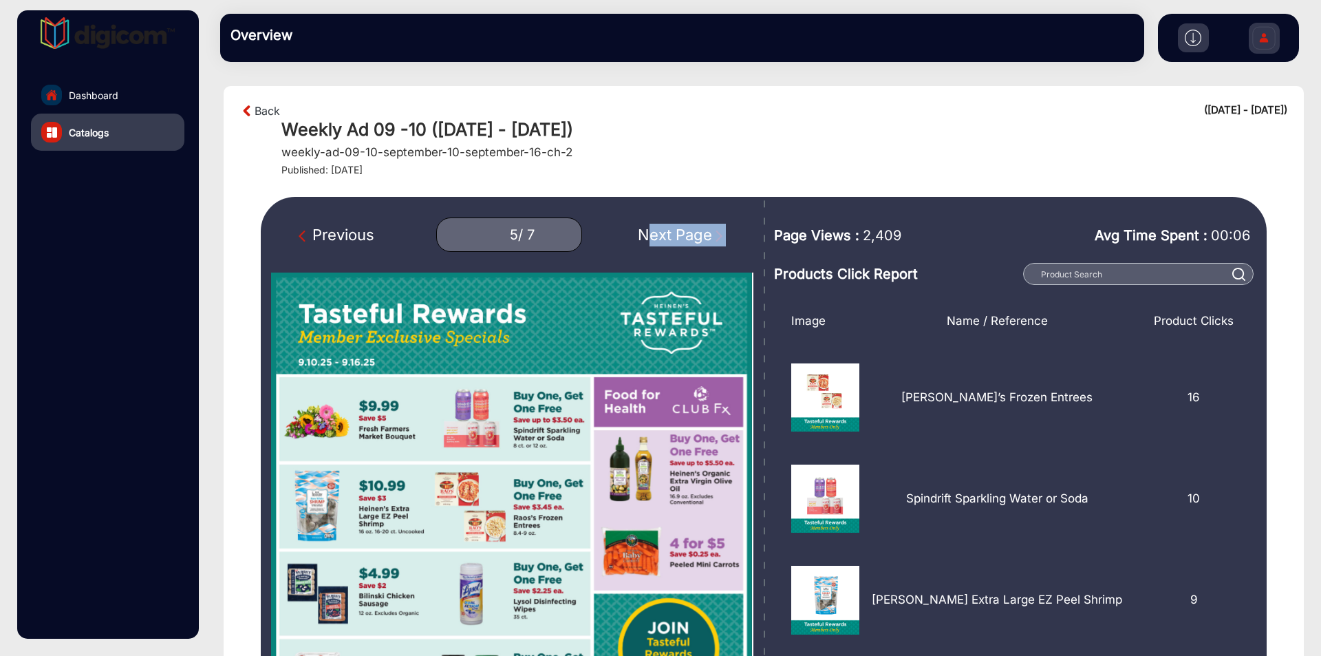
click at [700, 226] on div "Next Page" at bounding box center [682, 235] width 88 height 23
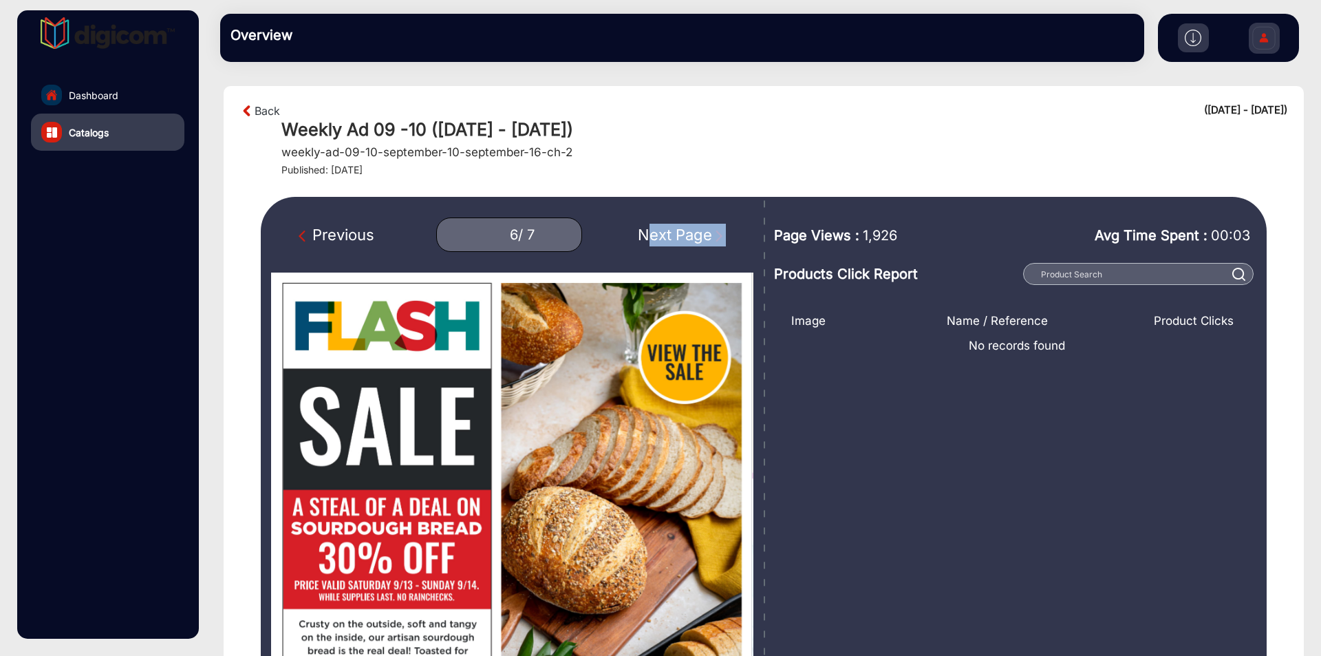
click at [676, 222] on div "Previous 6 / 7 Next Page" at bounding box center [512, 234] width 482 height 34
click at [676, 233] on div "Next Page" at bounding box center [682, 235] width 88 height 23
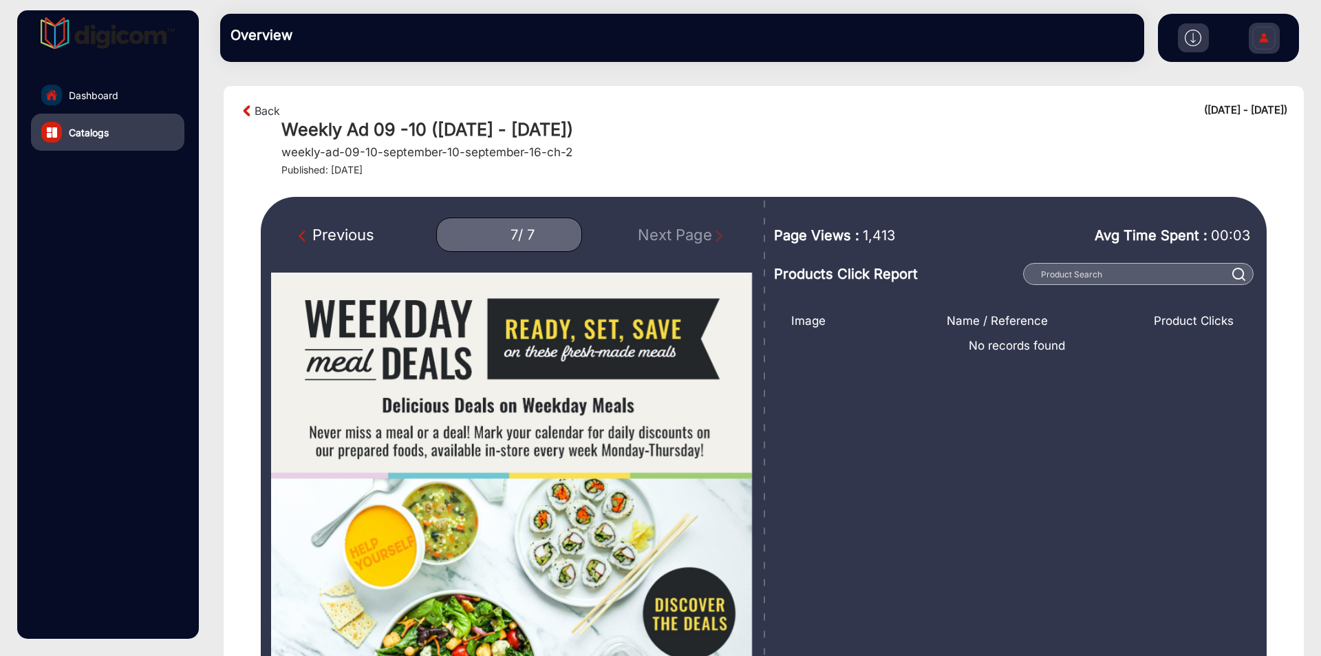
click at [349, 234] on div "Previous" at bounding box center [337, 235] width 76 height 23
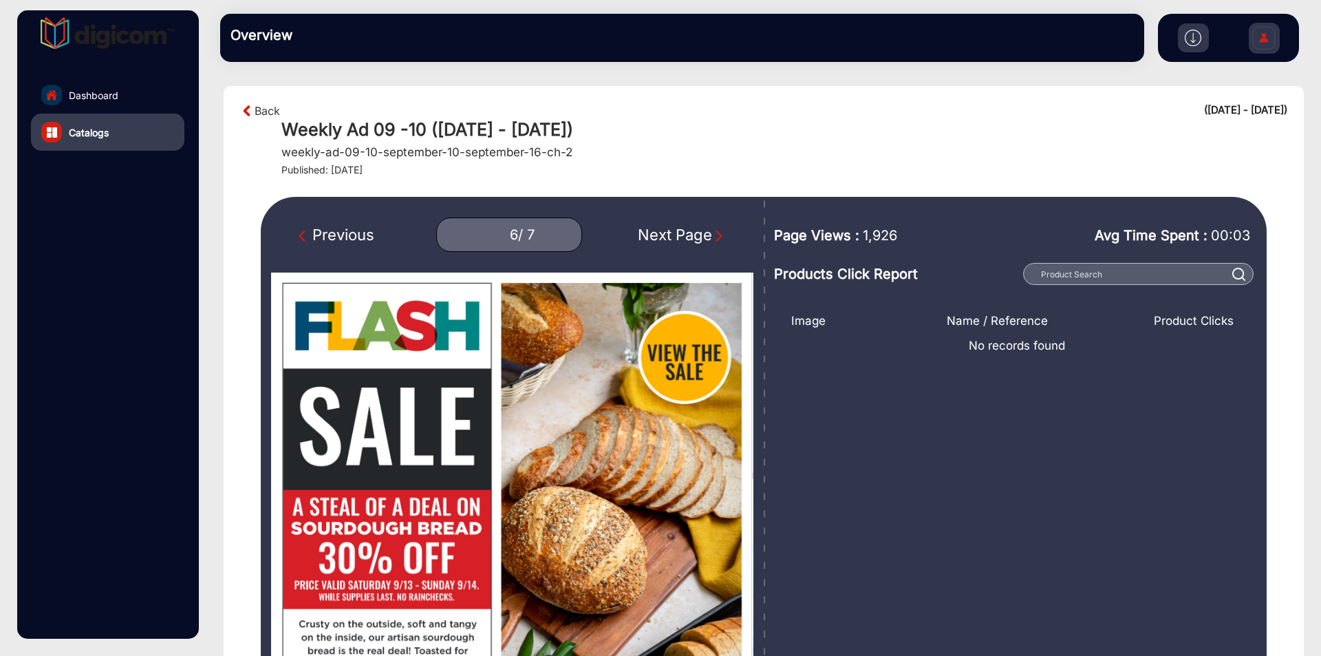
click at [349, 234] on div "Previous" at bounding box center [337, 235] width 76 height 23
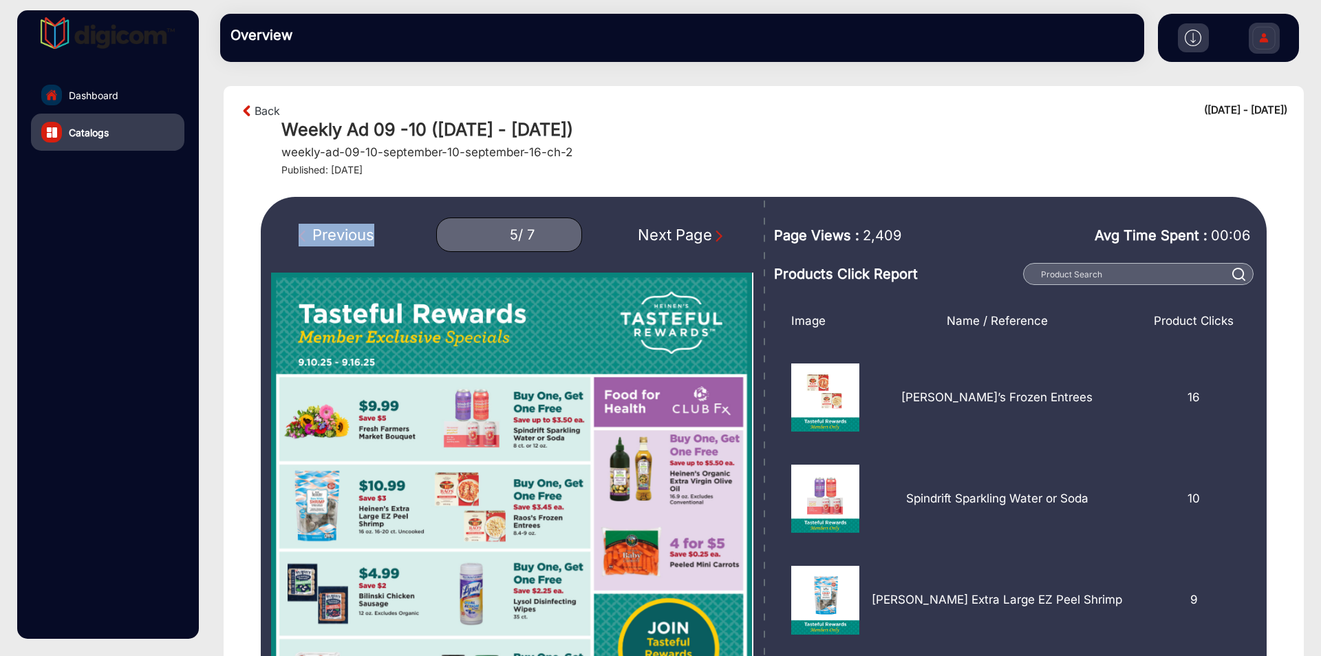
click at [349, 234] on div "Previous" at bounding box center [337, 235] width 76 height 23
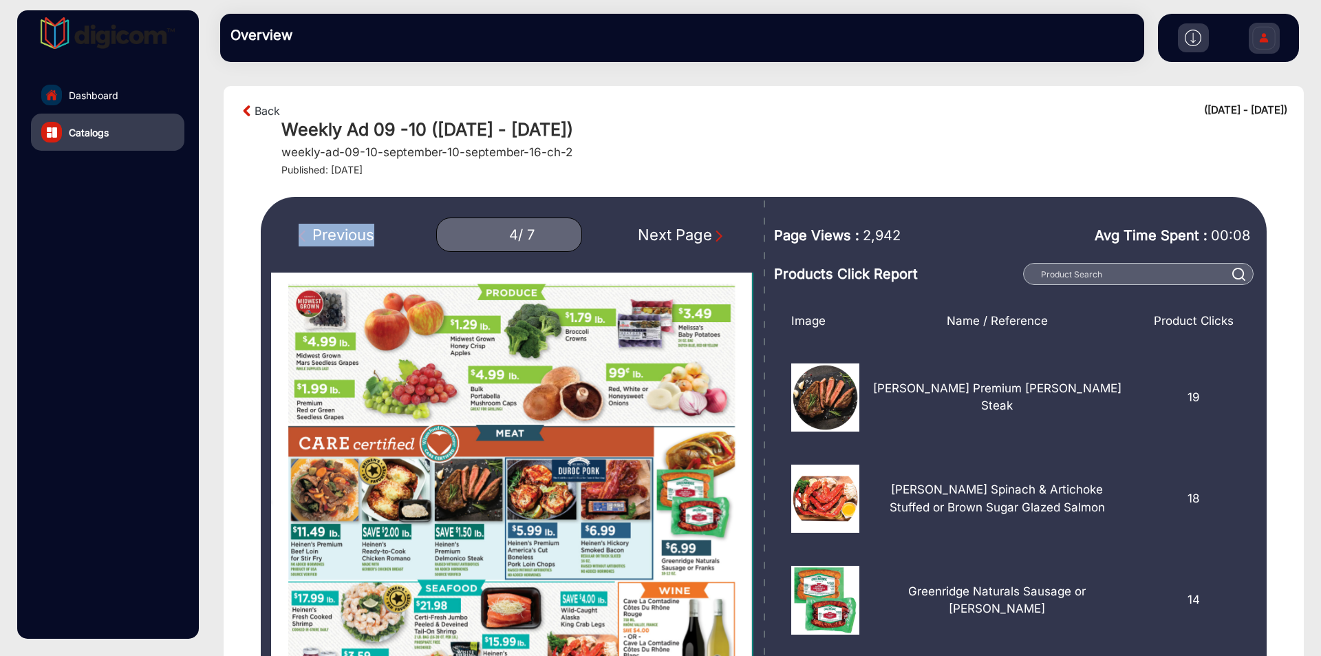
click at [349, 234] on div "Previous" at bounding box center [337, 235] width 76 height 23
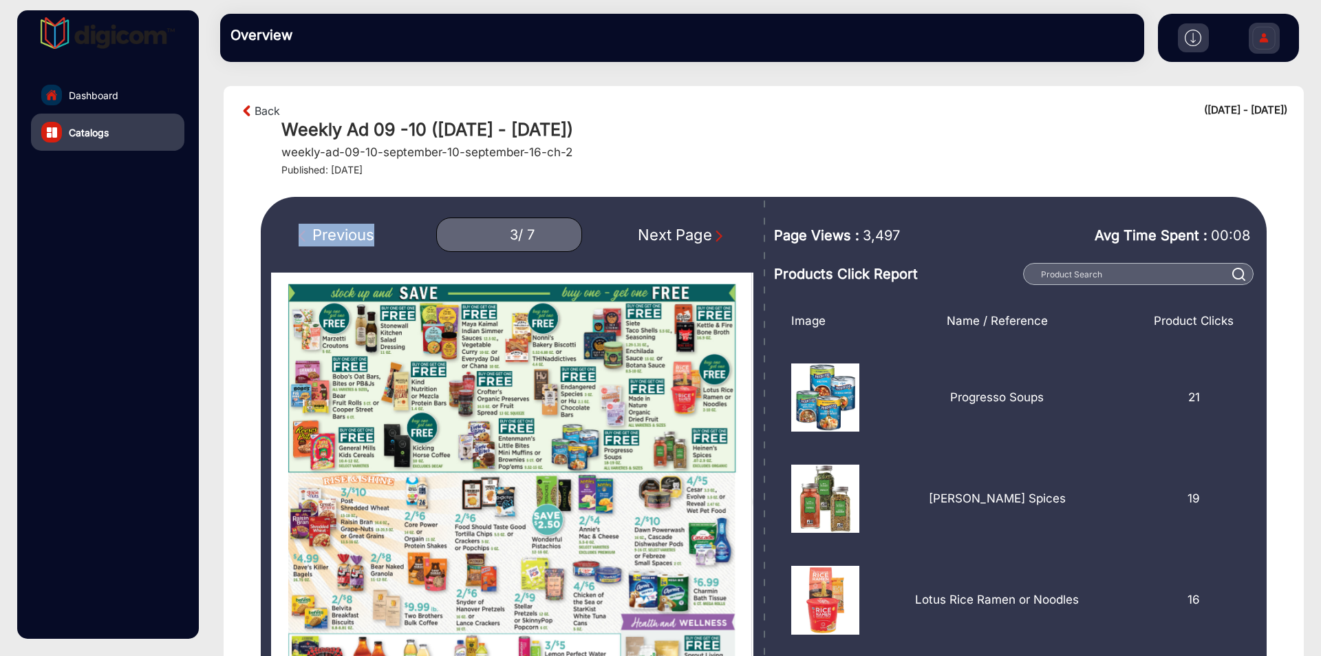
click at [349, 234] on div "Previous" at bounding box center [337, 235] width 76 height 23
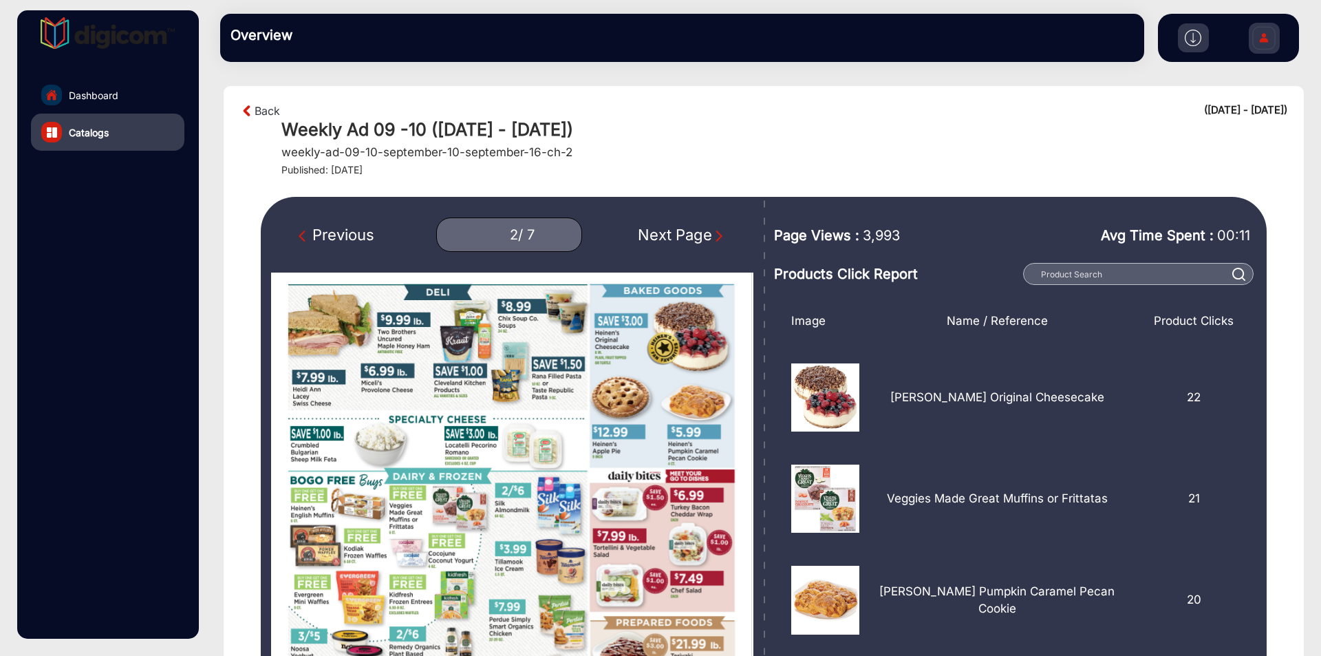
click at [357, 235] on div "Previous" at bounding box center [337, 235] width 76 height 23
type input "1"
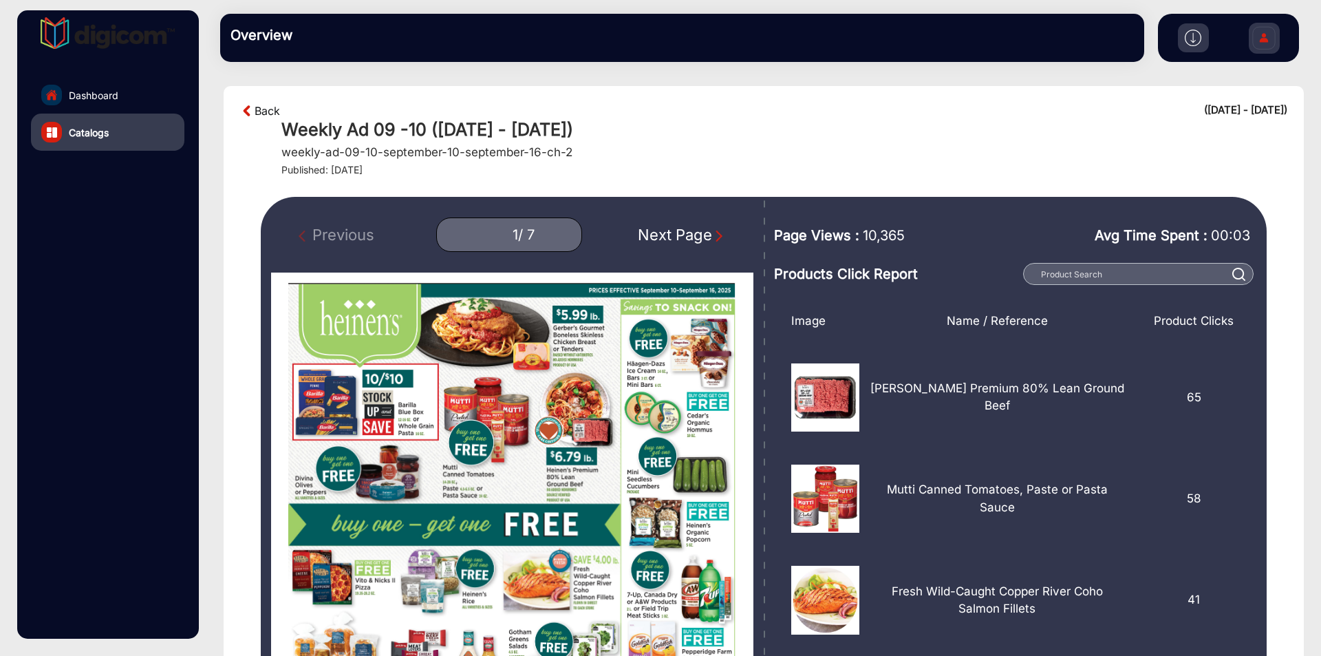
click at [266, 109] on link "Back" at bounding box center [267, 111] width 25 height 17
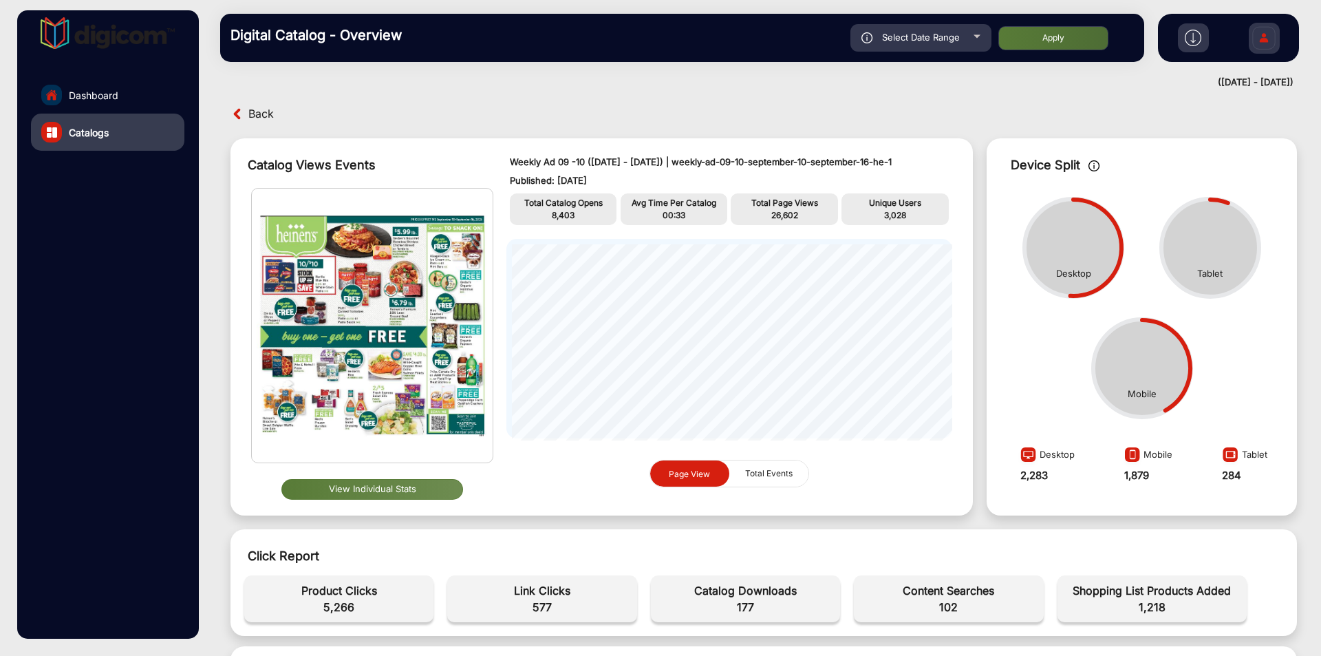
drag, startPoint x: 927, startPoint y: 164, endPoint x: 950, endPoint y: 166, distance: 22.9
click at [950, 166] on div "Weekly Ad 09 -10 ([DATE] - [DATE]) | weekly-ad-09-10-september-10-september-16-…" at bounding box center [729, 326] width 473 height 363
click at [260, 112] on span "Back" at bounding box center [260, 113] width 25 height 21
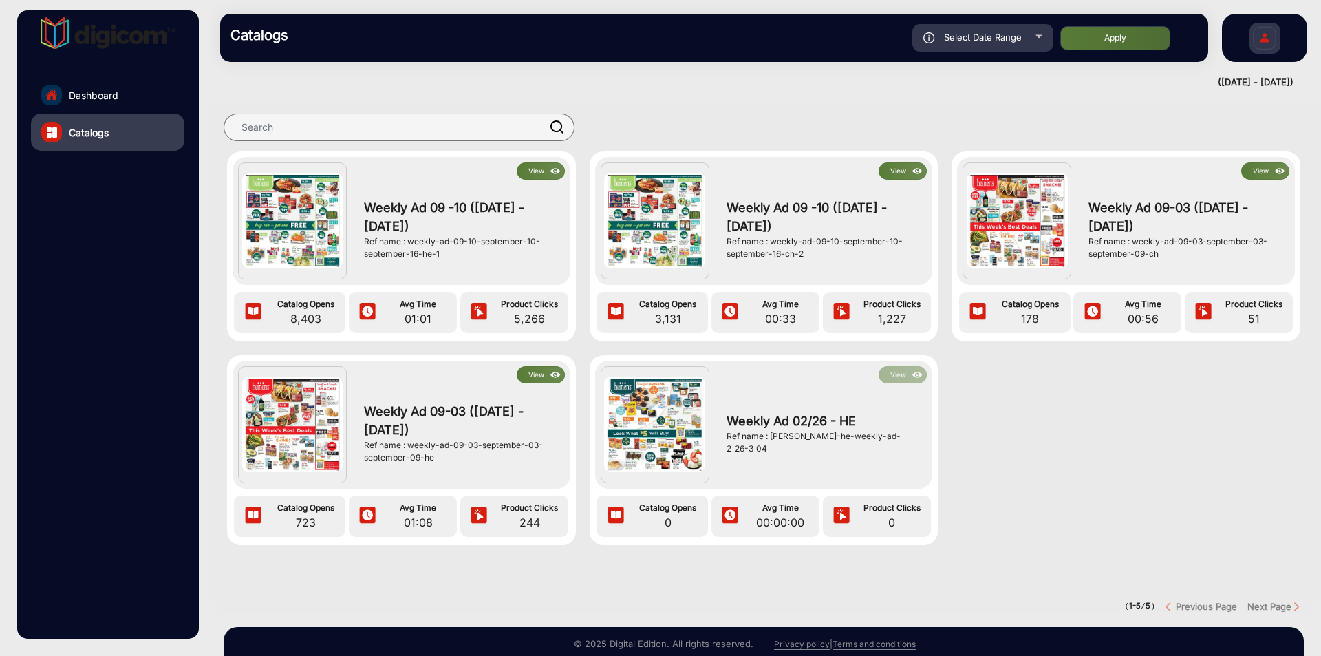
click at [543, 171] on button "View" at bounding box center [541, 170] width 48 height 17
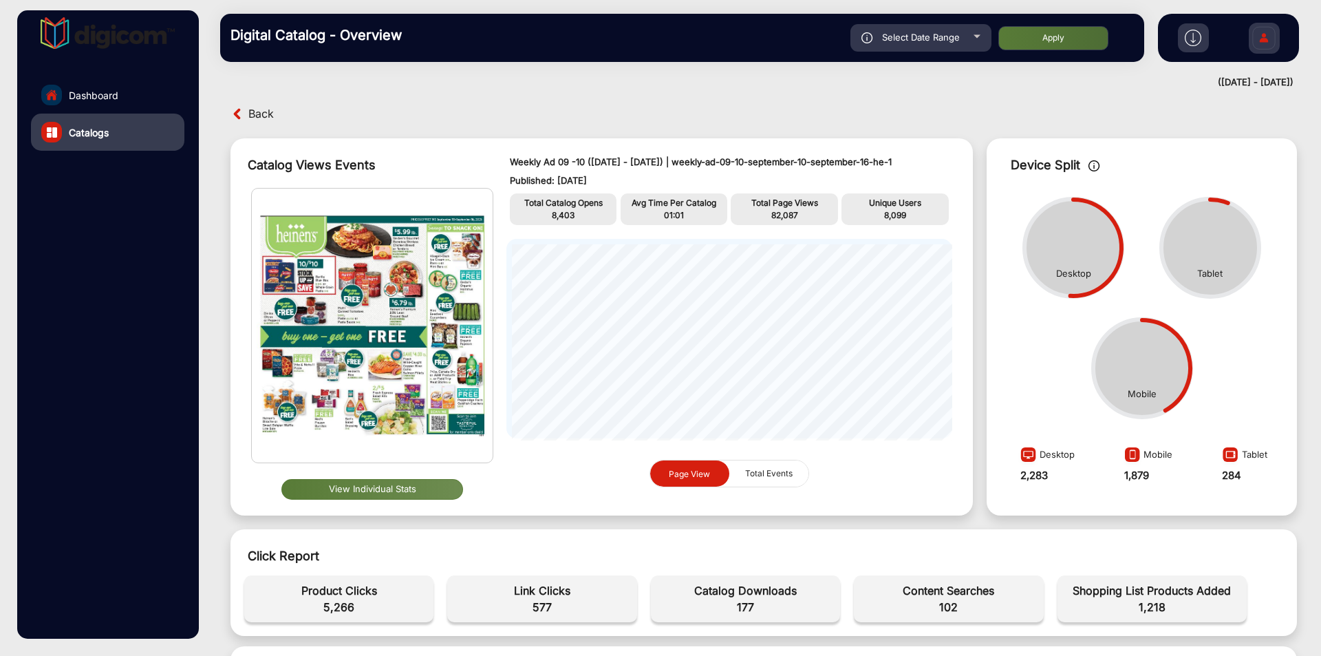
click at [426, 484] on button "View Individual Stats" at bounding box center [372, 489] width 182 height 21
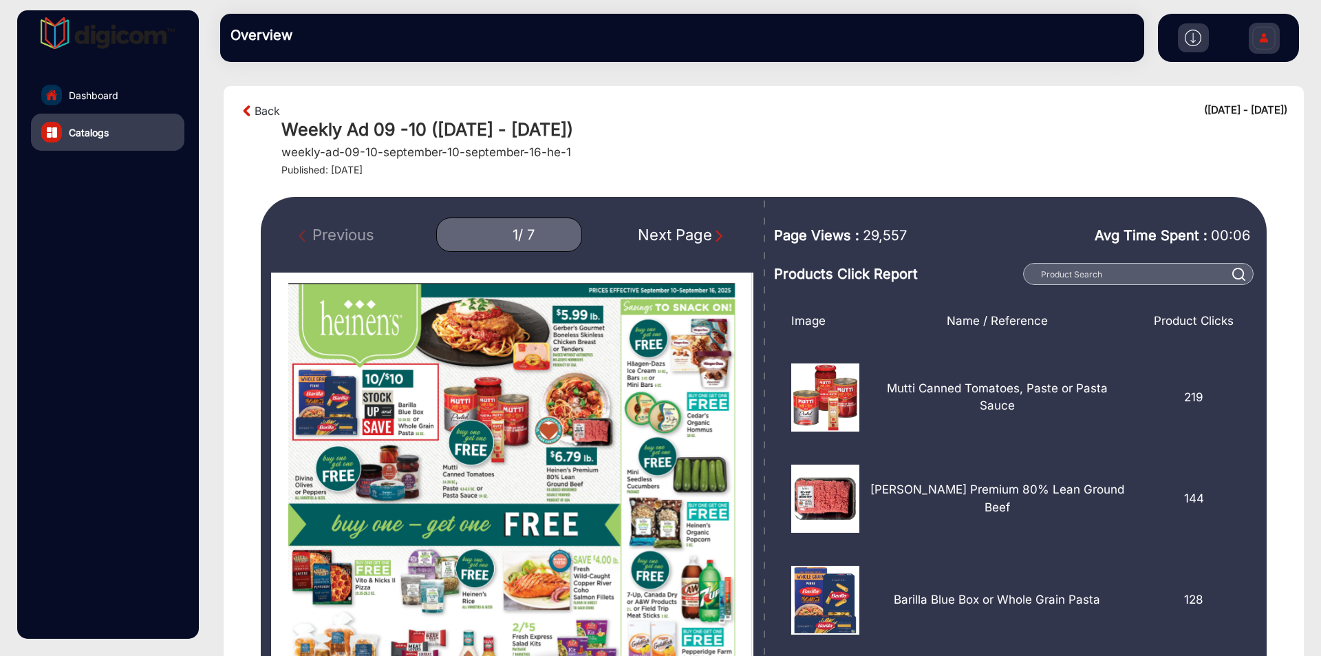
click at [712, 235] on img "Next Page" at bounding box center [719, 236] width 14 height 14
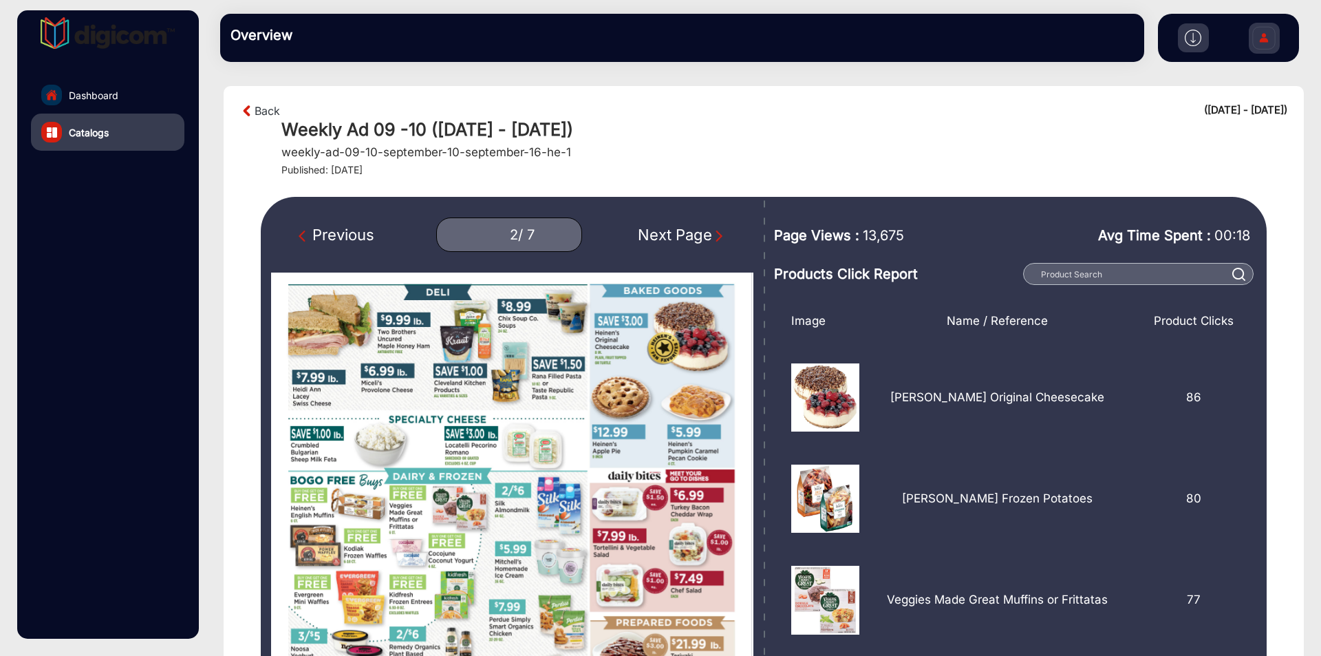
click at [712, 235] on img "Next Page" at bounding box center [719, 236] width 14 height 14
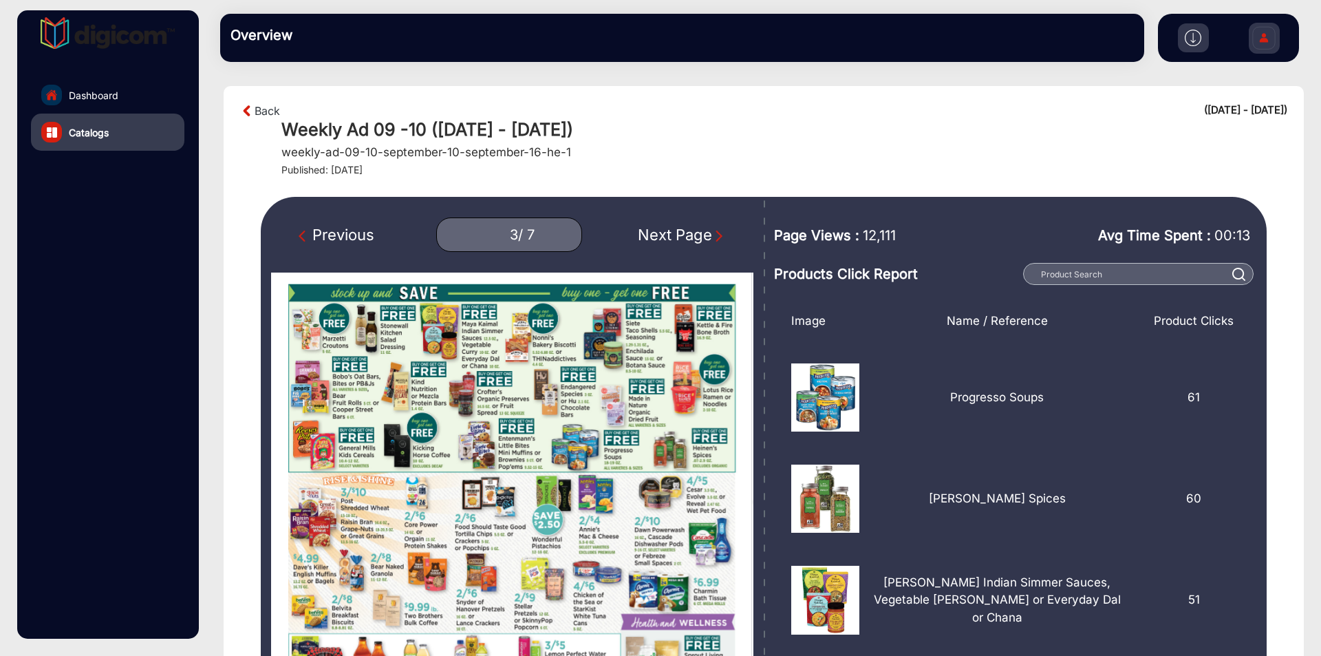
click at [712, 235] on img "Next Page" at bounding box center [719, 236] width 14 height 14
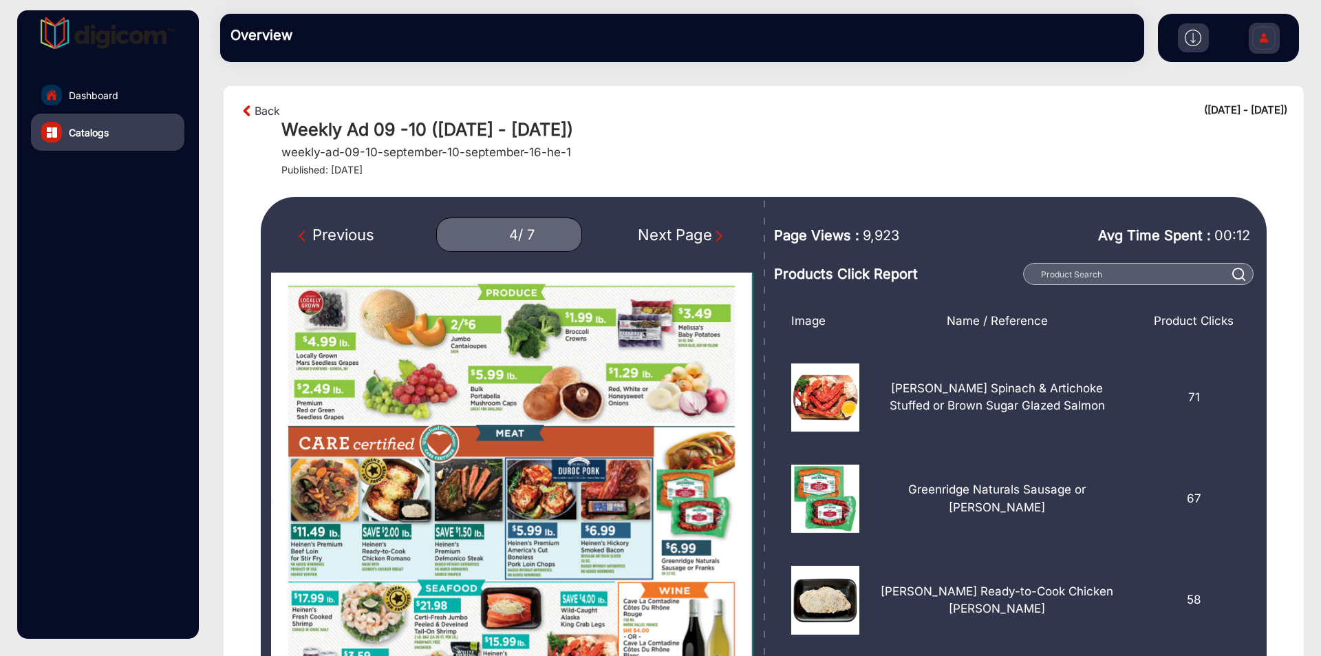
click at [712, 235] on img "Next Page" at bounding box center [719, 236] width 14 height 14
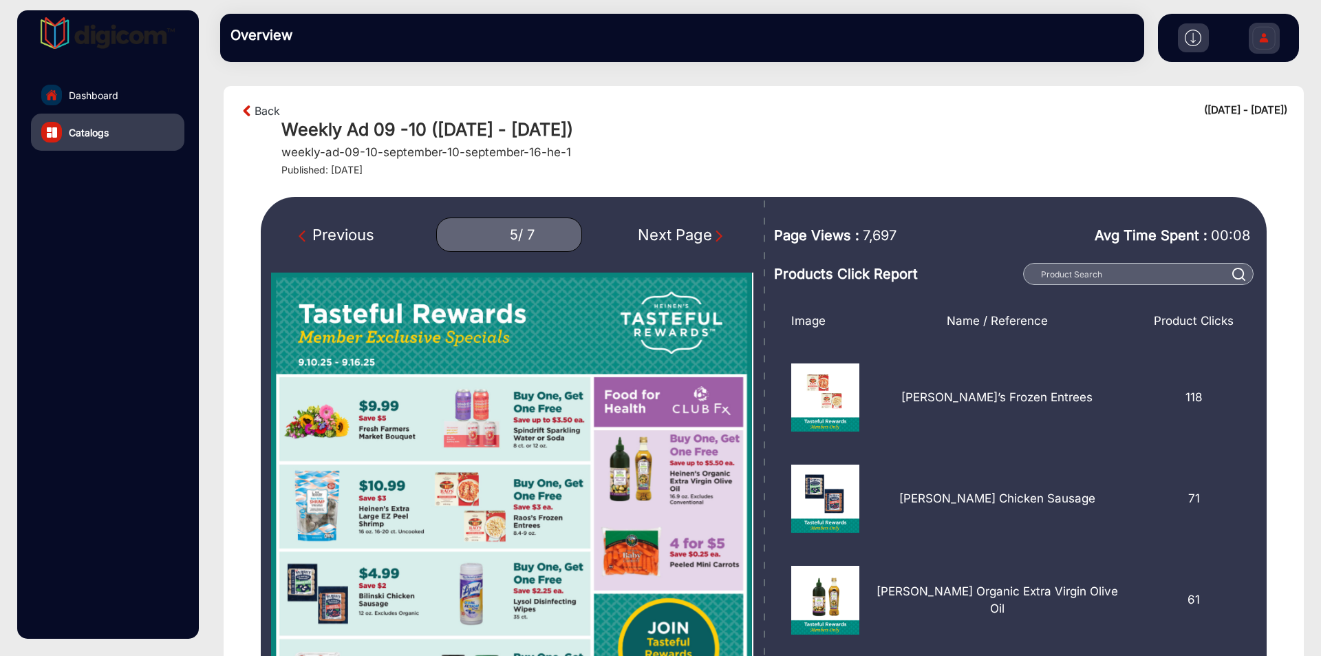
click at [712, 235] on img "Next Page" at bounding box center [719, 236] width 14 height 14
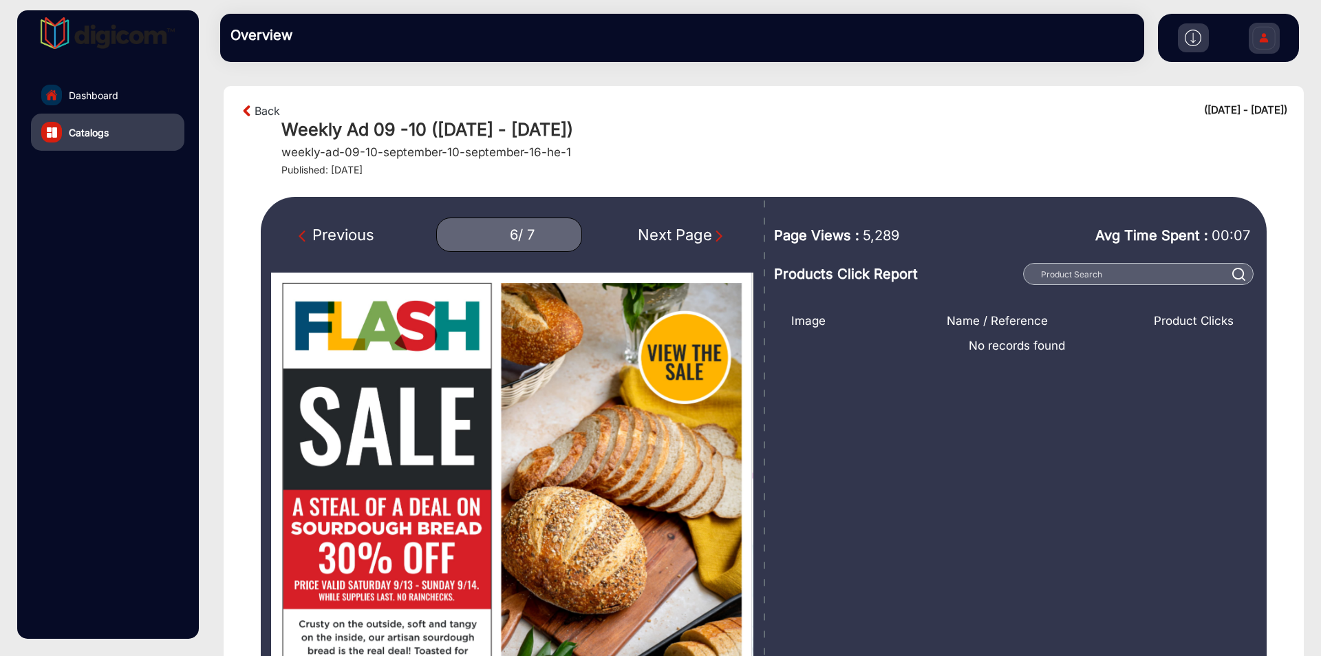
click at [670, 224] on div "Next Page" at bounding box center [682, 235] width 88 height 23
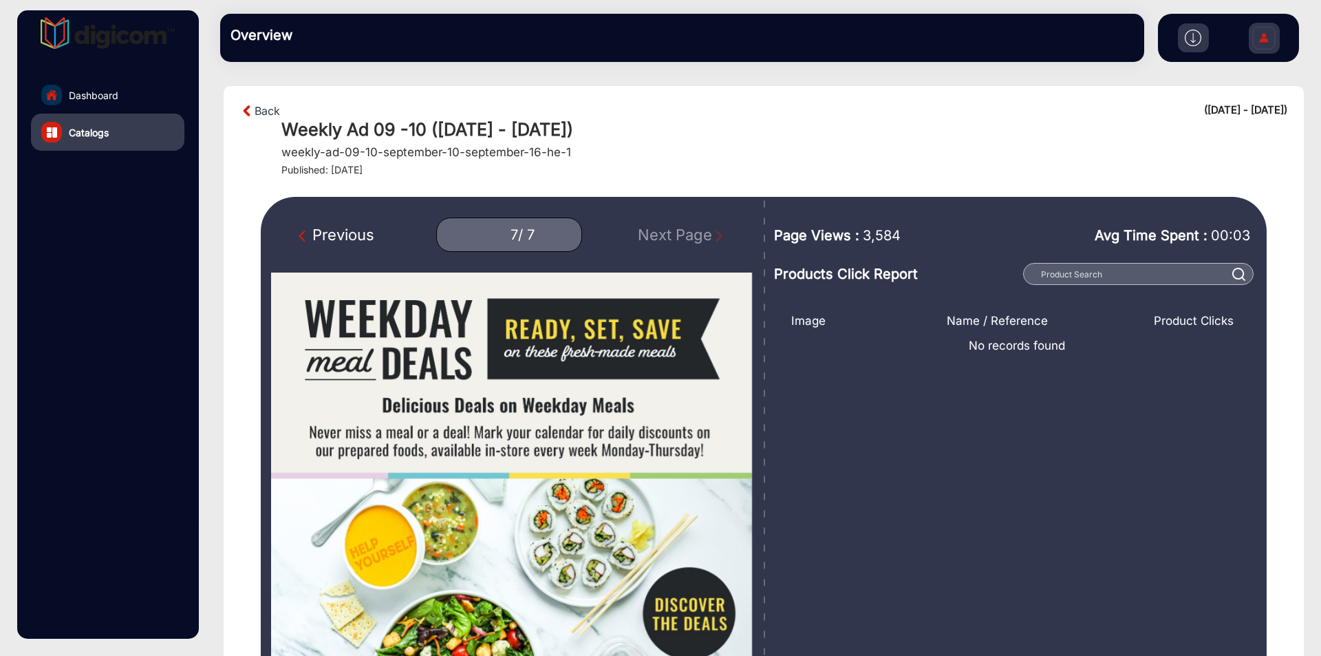
click at [340, 222] on div "Previous 7 / 7 Next Page" at bounding box center [512, 234] width 482 height 34
click at [333, 228] on div "Previous" at bounding box center [337, 235] width 76 height 23
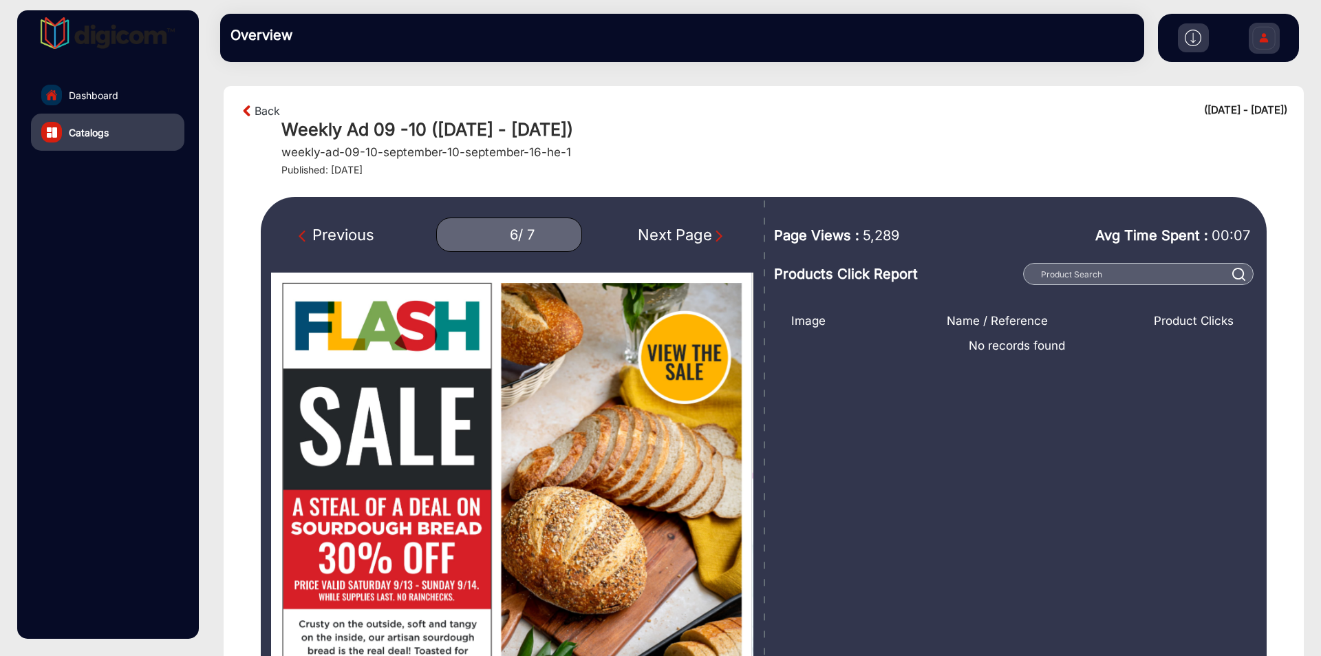
click at [333, 228] on div "Previous" at bounding box center [337, 235] width 76 height 23
type input "5"
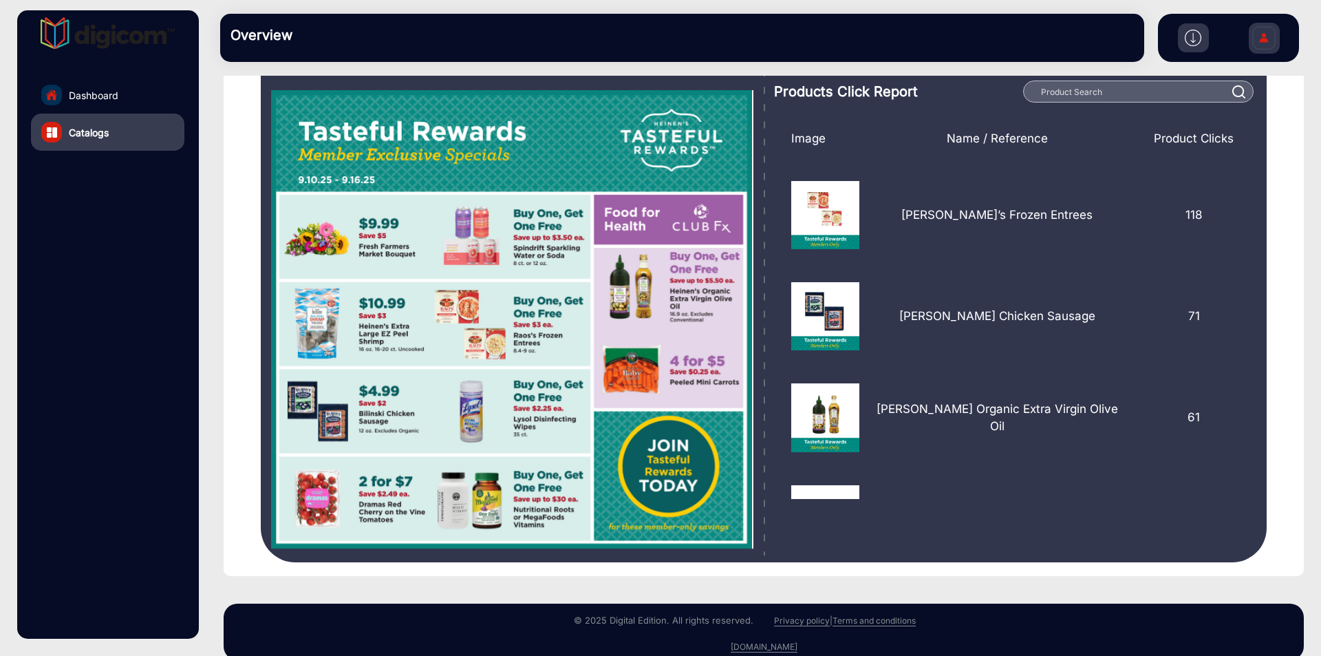
scroll to position [204, 0]
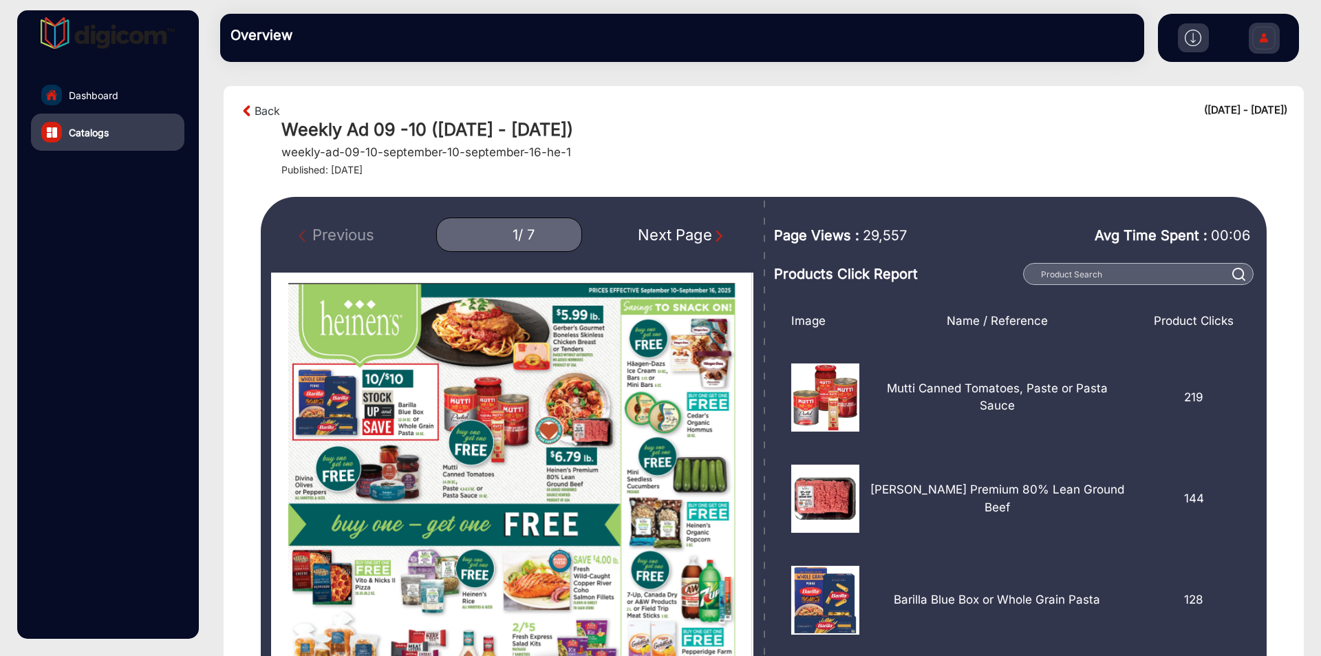
click at [699, 235] on div "Next Page" at bounding box center [682, 235] width 88 height 23
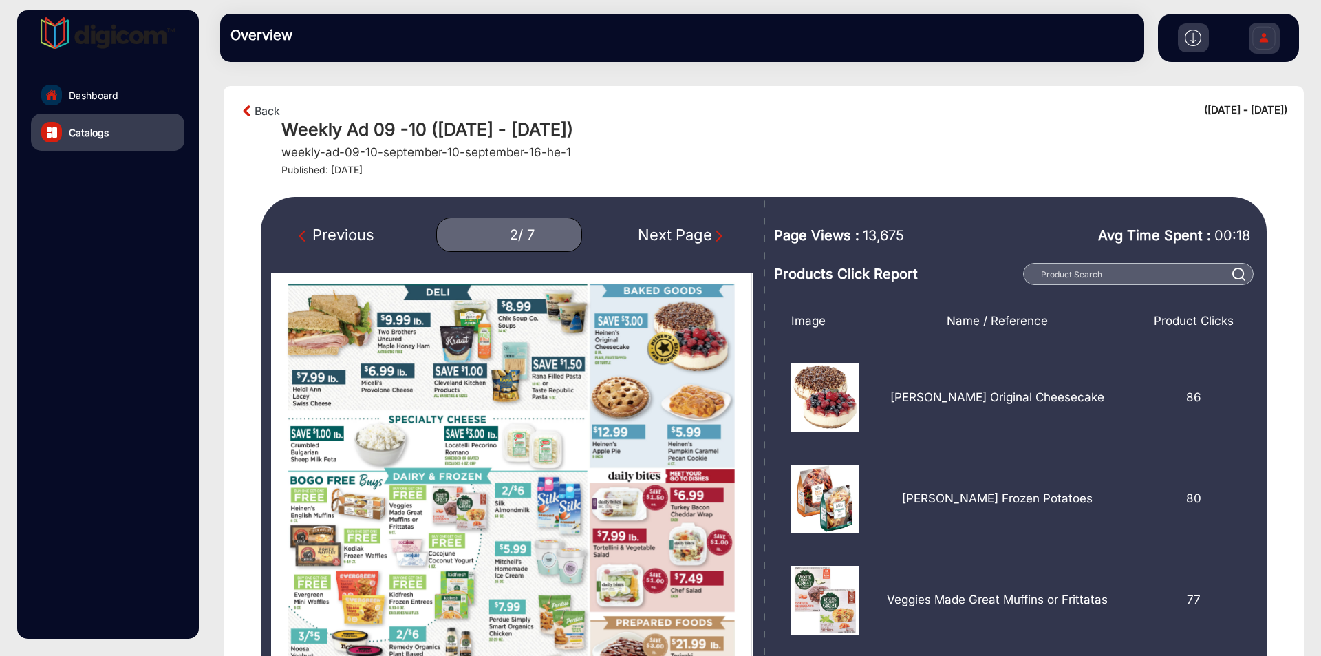
click at [699, 235] on div "Next Page" at bounding box center [682, 235] width 88 height 23
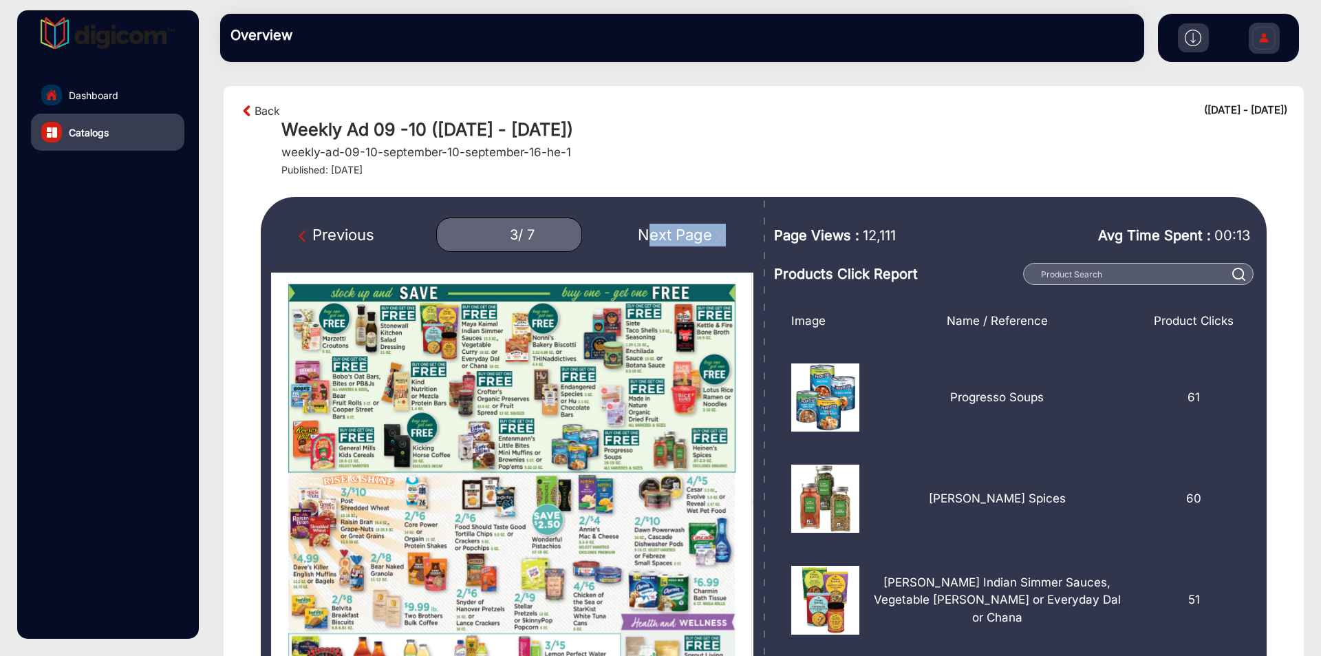
click at [699, 235] on div "Next Page" at bounding box center [682, 235] width 88 height 23
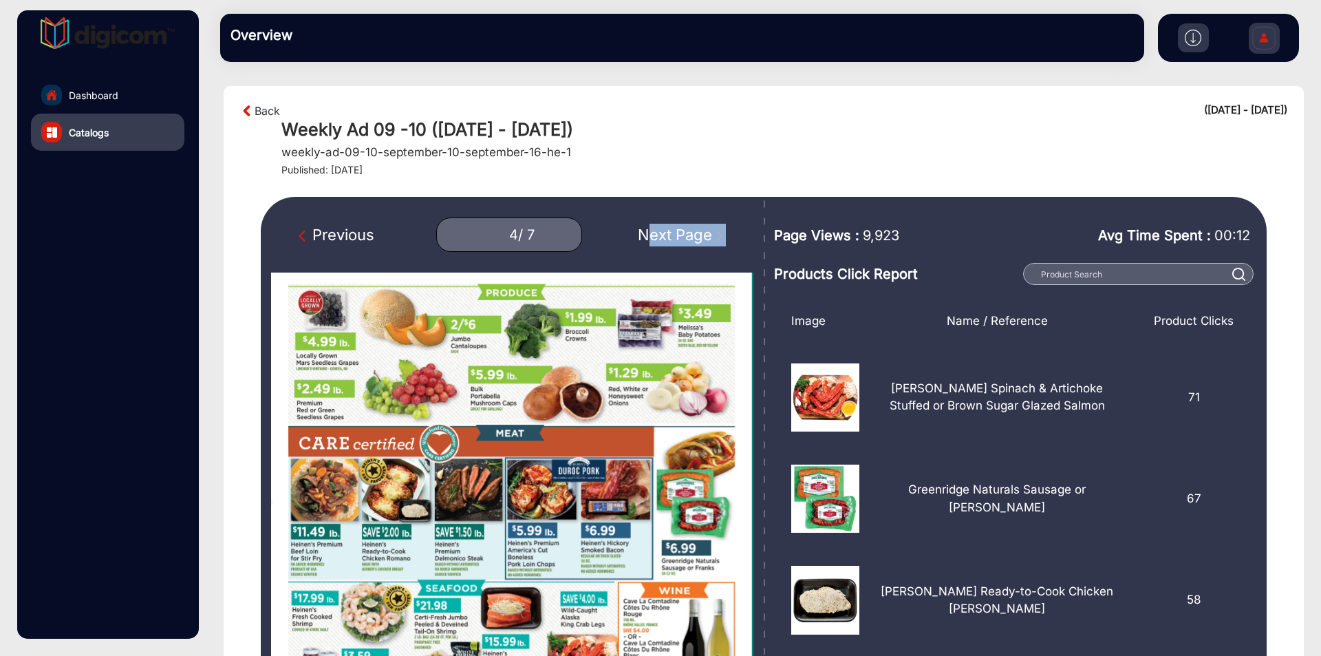
click at [699, 235] on div "Next Page" at bounding box center [682, 235] width 88 height 23
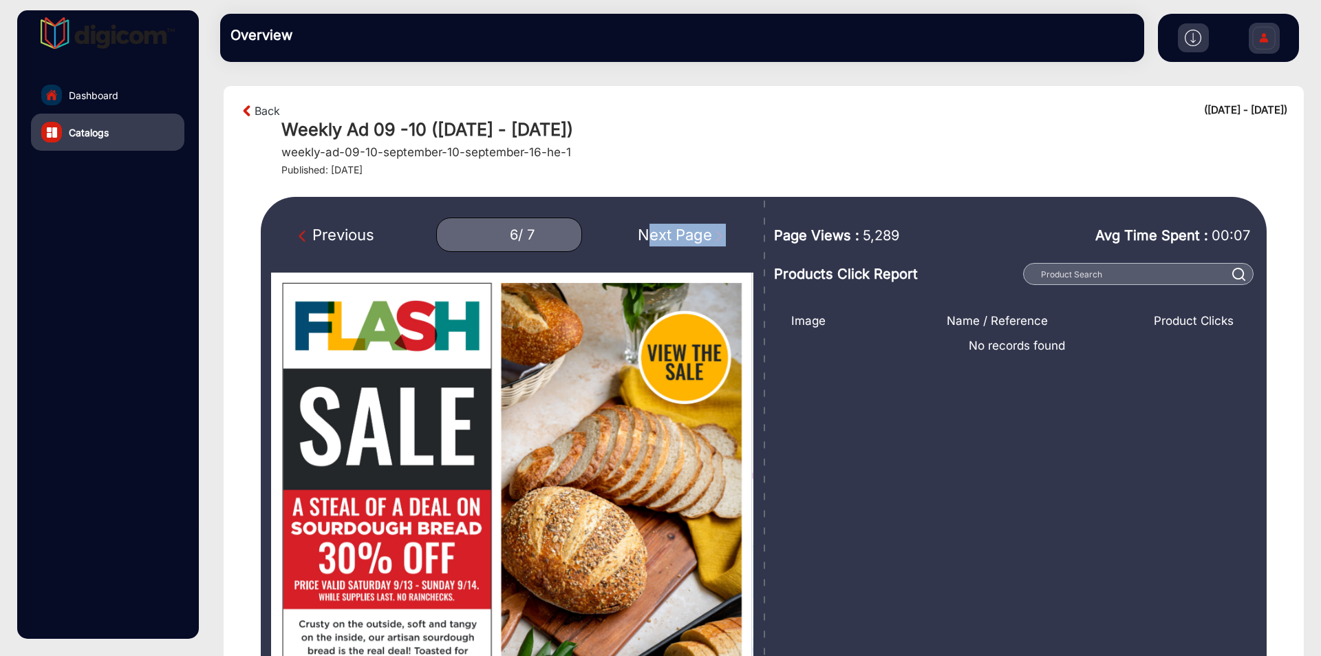
click at [685, 236] on div "Next Page" at bounding box center [682, 235] width 88 height 23
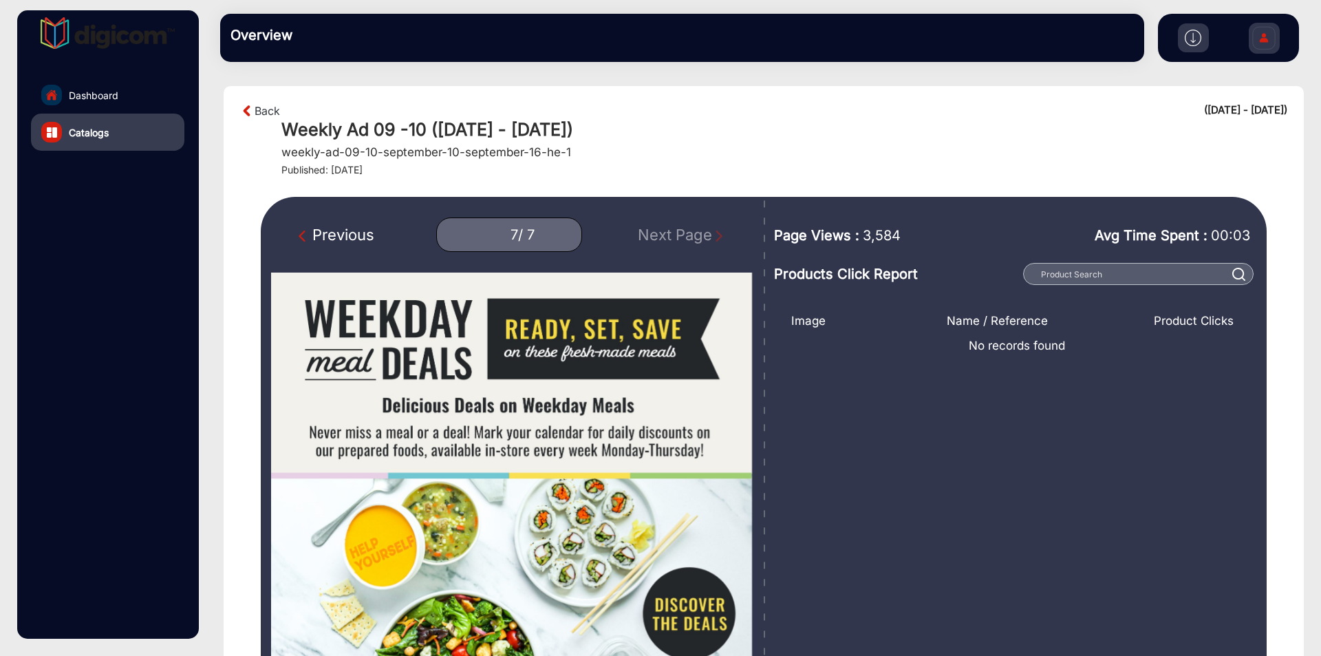
click at [345, 235] on div "Previous" at bounding box center [337, 235] width 76 height 23
type input "6"
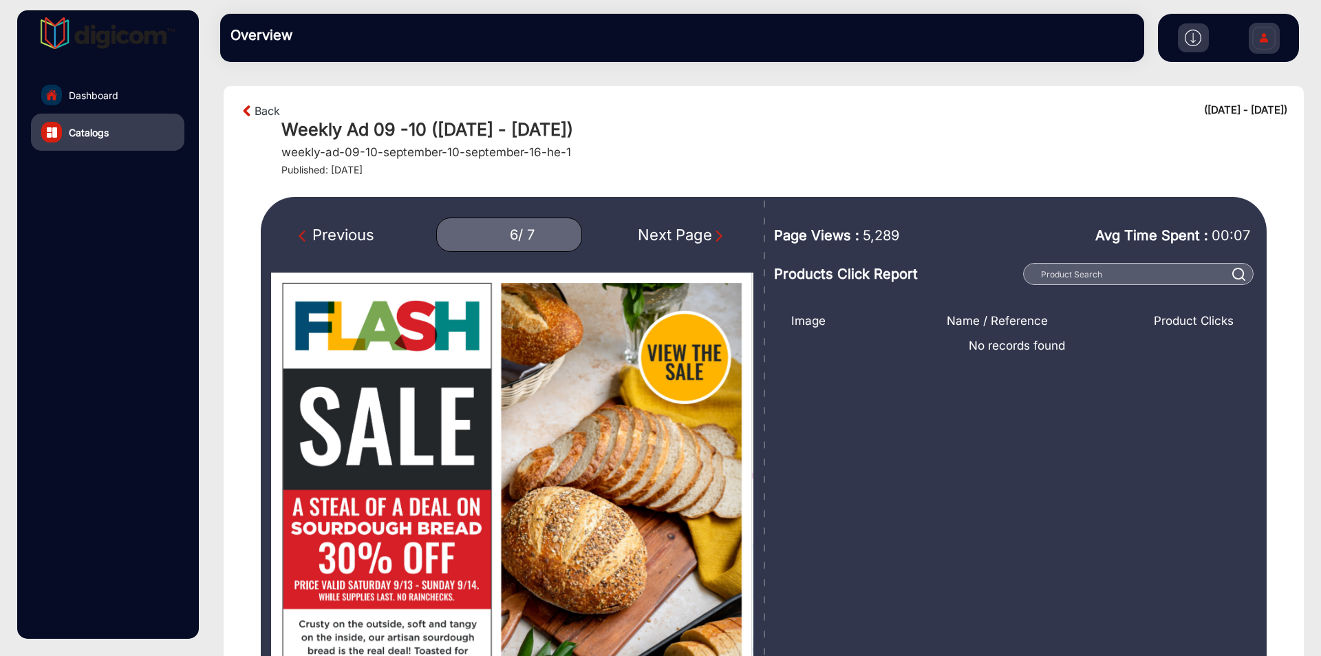
click at [248, 112] on img at bounding box center [247, 111] width 14 height 17
click at [256, 111] on link "Back" at bounding box center [267, 111] width 25 height 17
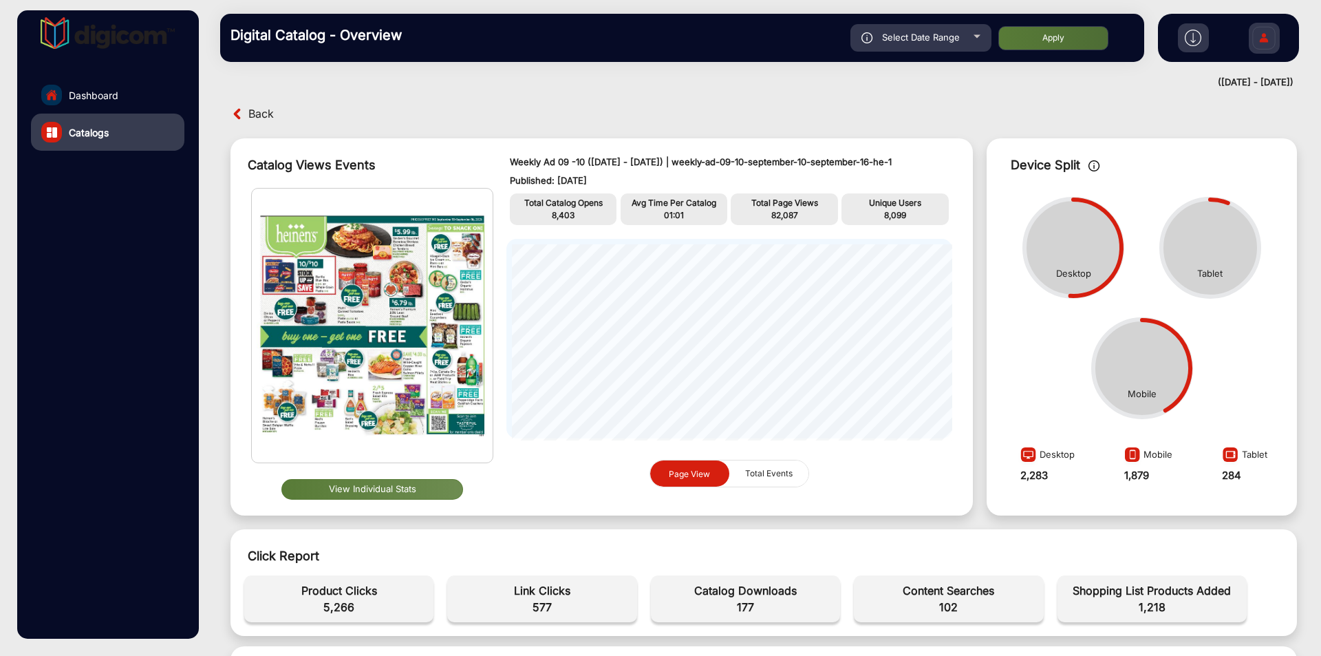
click at [426, 484] on button "View Individual Stats" at bounding box center [372, 489] width 182 height 21
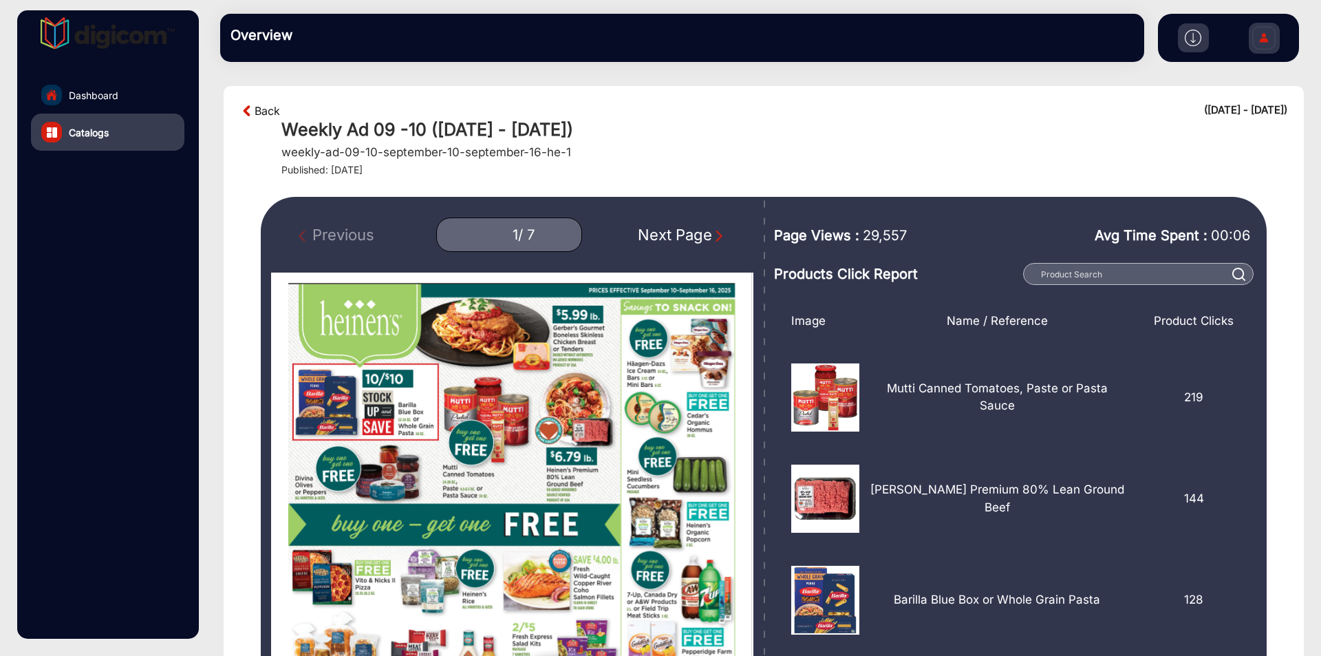
click at [260, 107] on link "Back" at bounding box center [267, 111] width 25 height 17
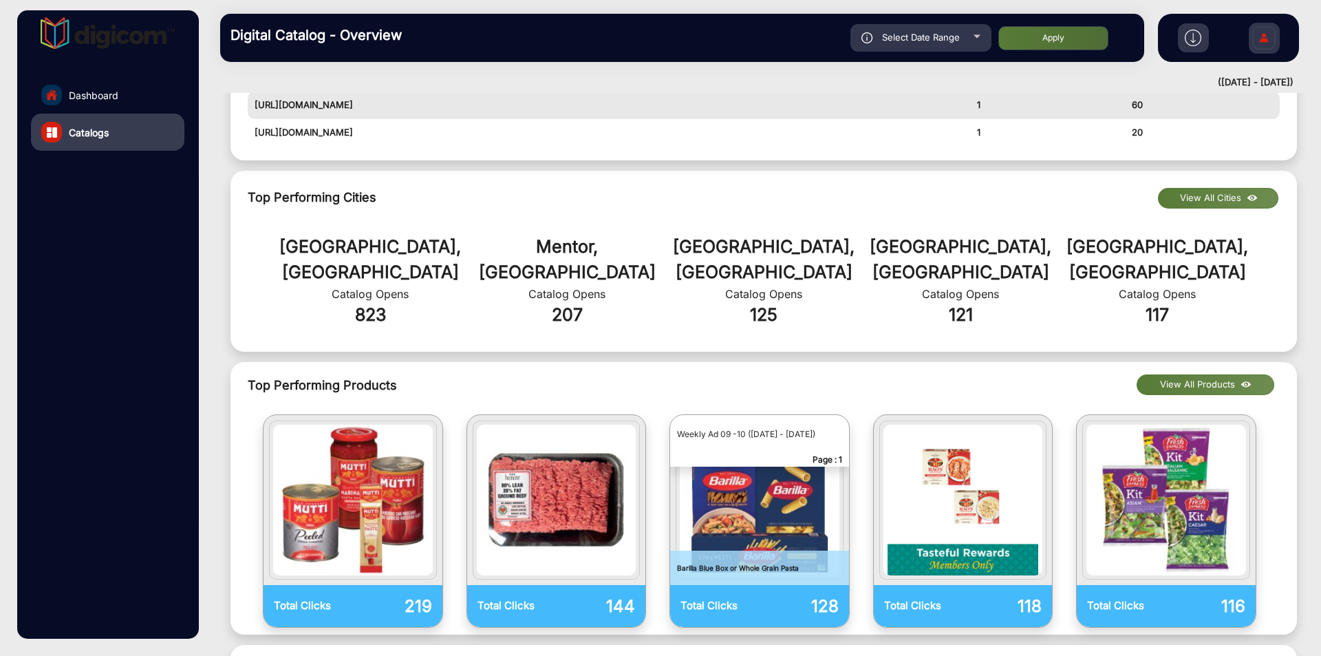
scroll to position [344, 0]
